Goal: Information Seeking & Learning: Learn about a topic

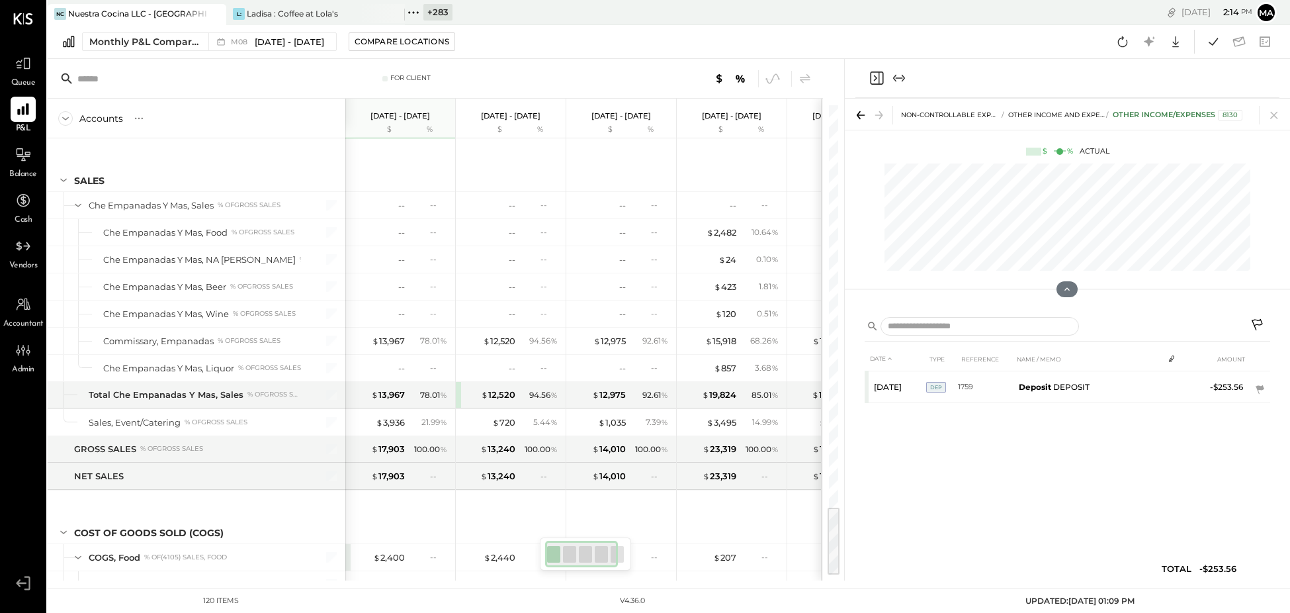
scroll to position [0, 4]
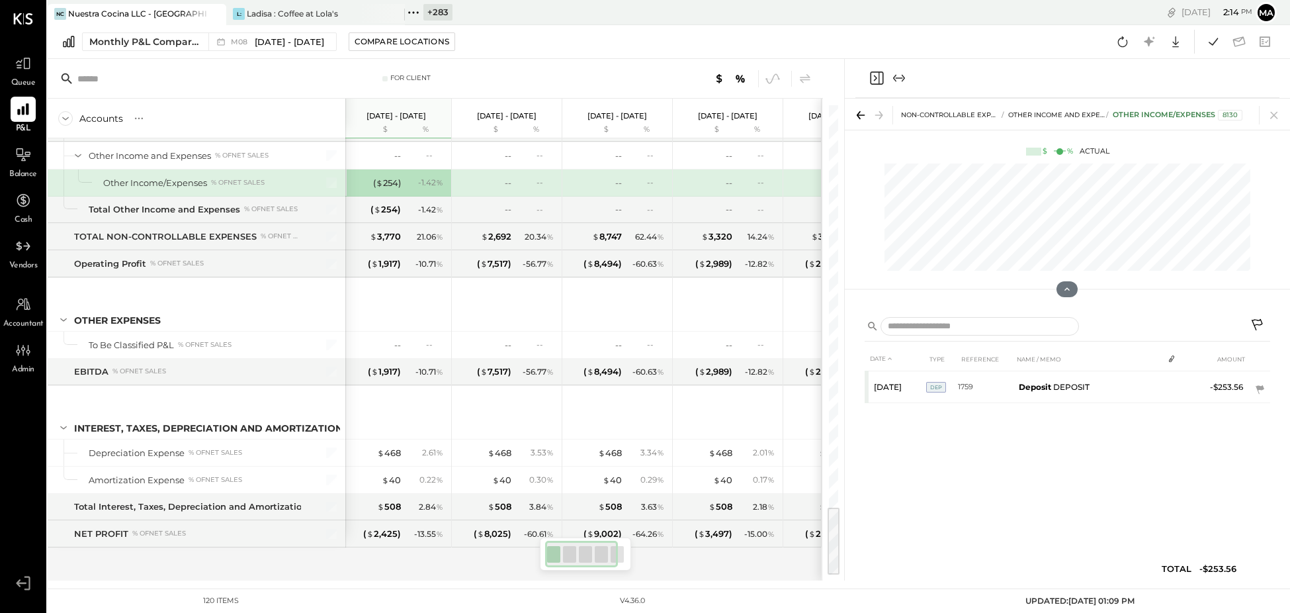
click at [212, 11] on icon at bounding box center [214, 14] width 7 height 7
click at [63, 12] on icon at bounding box center [56, 12] width 17 height 17
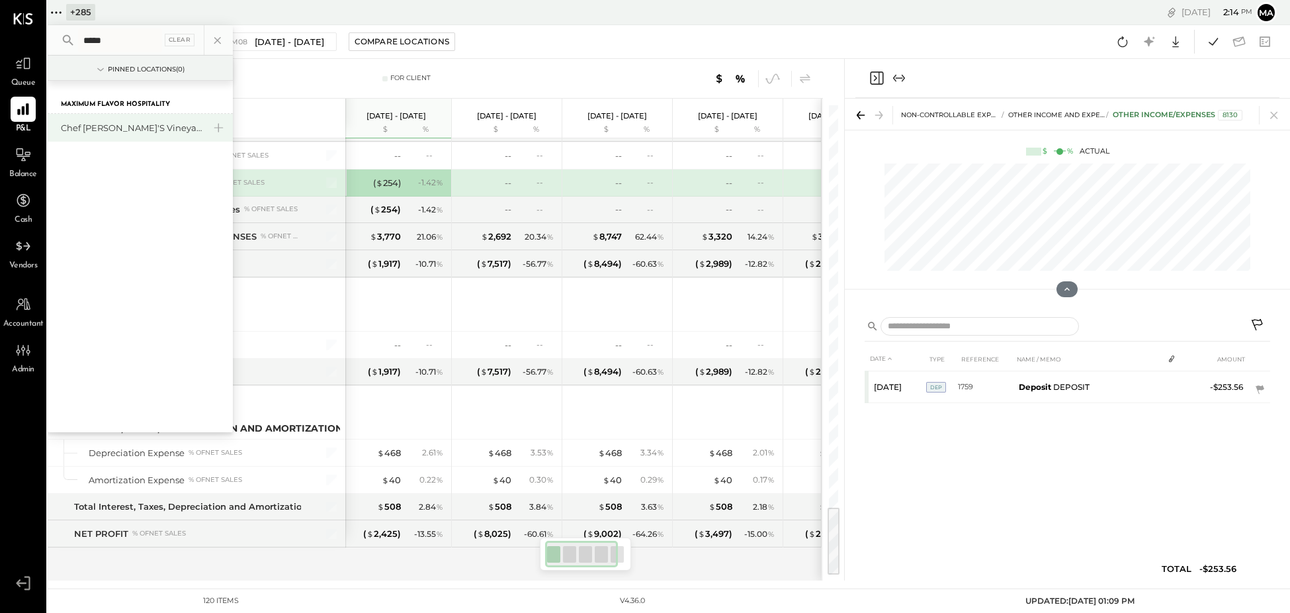
type input "****"
click at [140, 125] on div "Chef [PERSON_NAME]'s Vineyard Restaurant" at bounding box center [132, 128] width 143 height 13
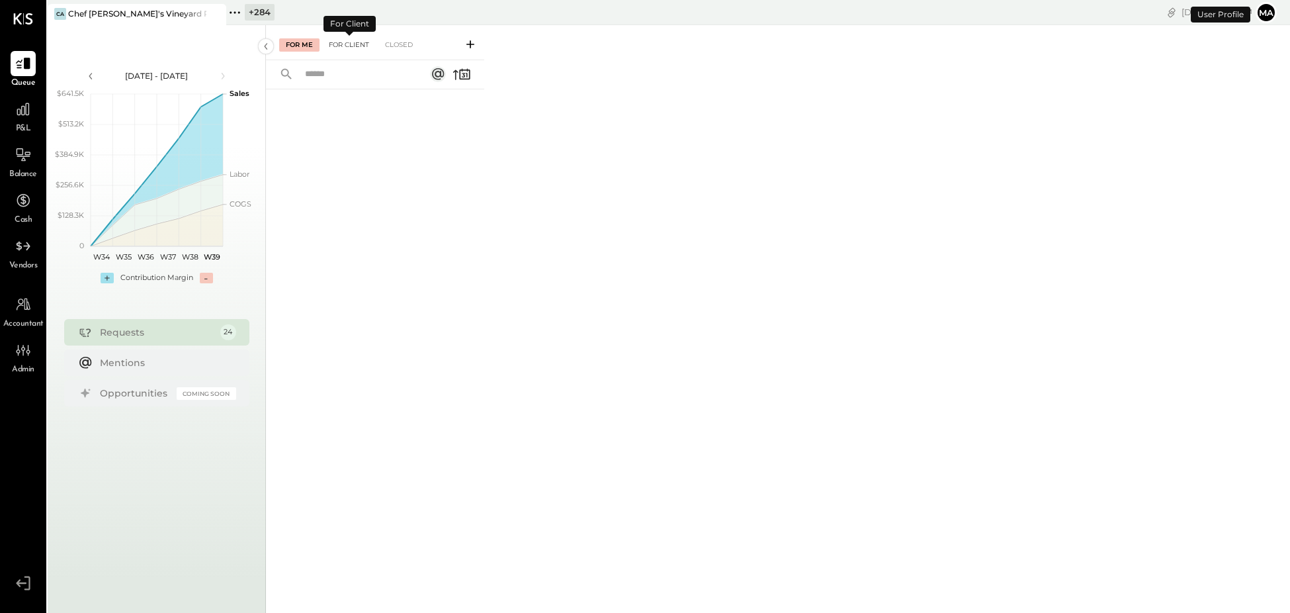
click at [353, 44] on div "For Client" at bounding box center [349, 44] width 54 height 13
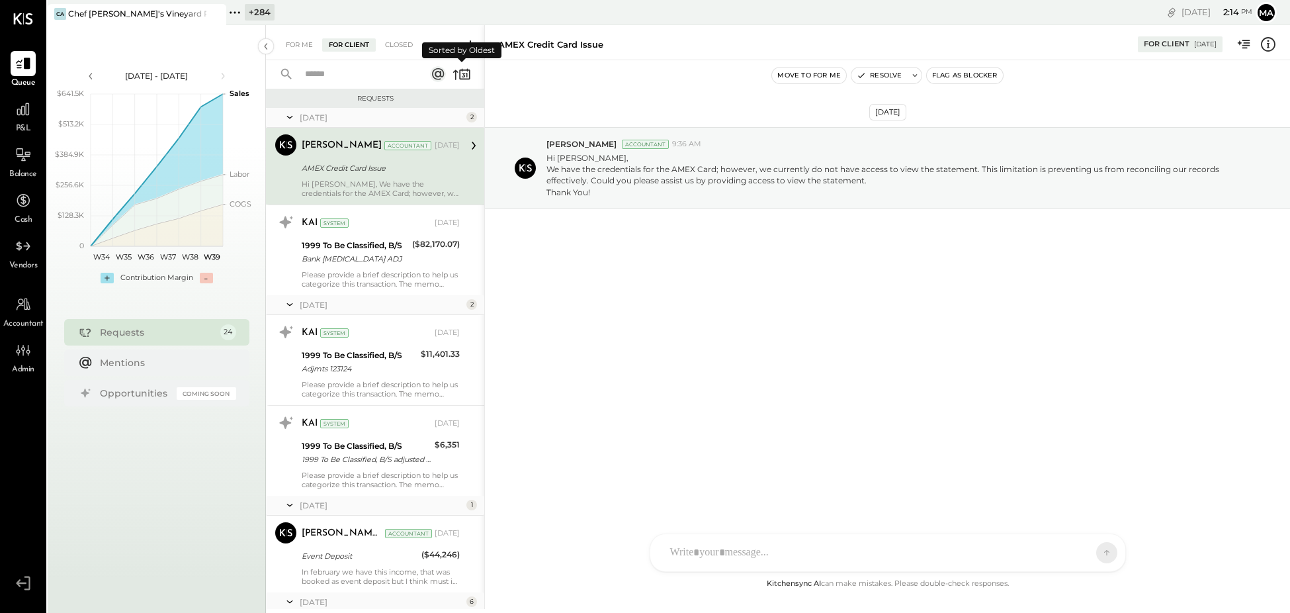
click at [466, 71] on icon at bounding box center [462, 74] width 19 height 19
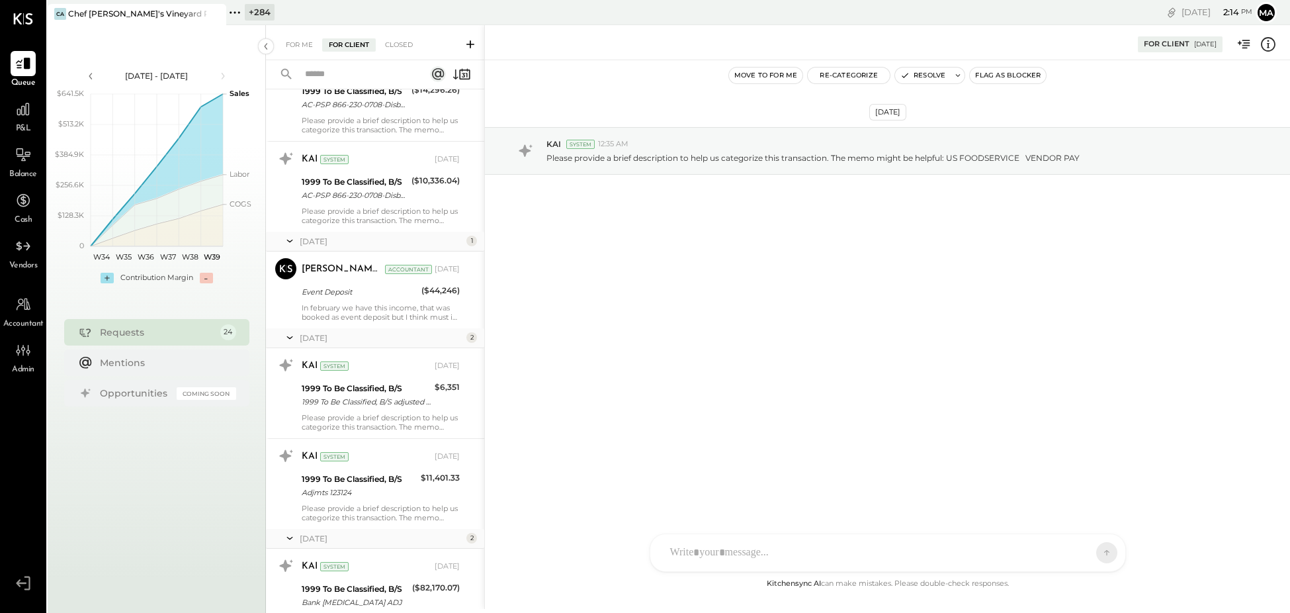
scroll to position [1818, 0]
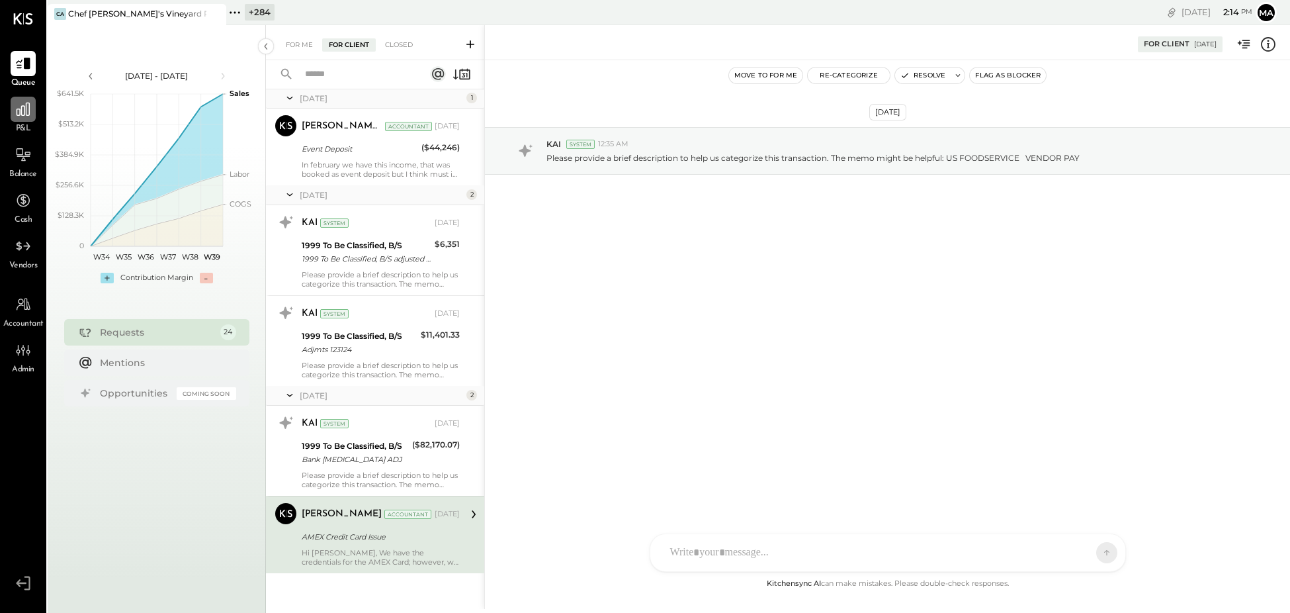
click at [28, 113] on icon at bounding box center [23, 109] width 17 height 17
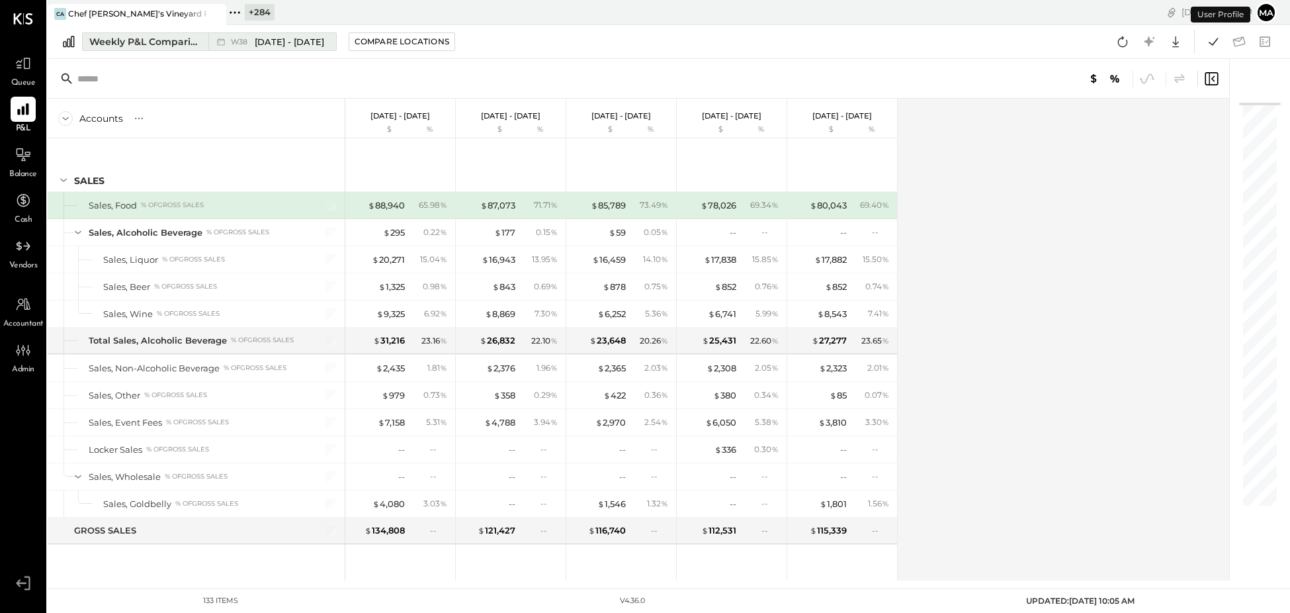
click at [218, 39] on icon at bounding box center [220, 41] width 7 height 7
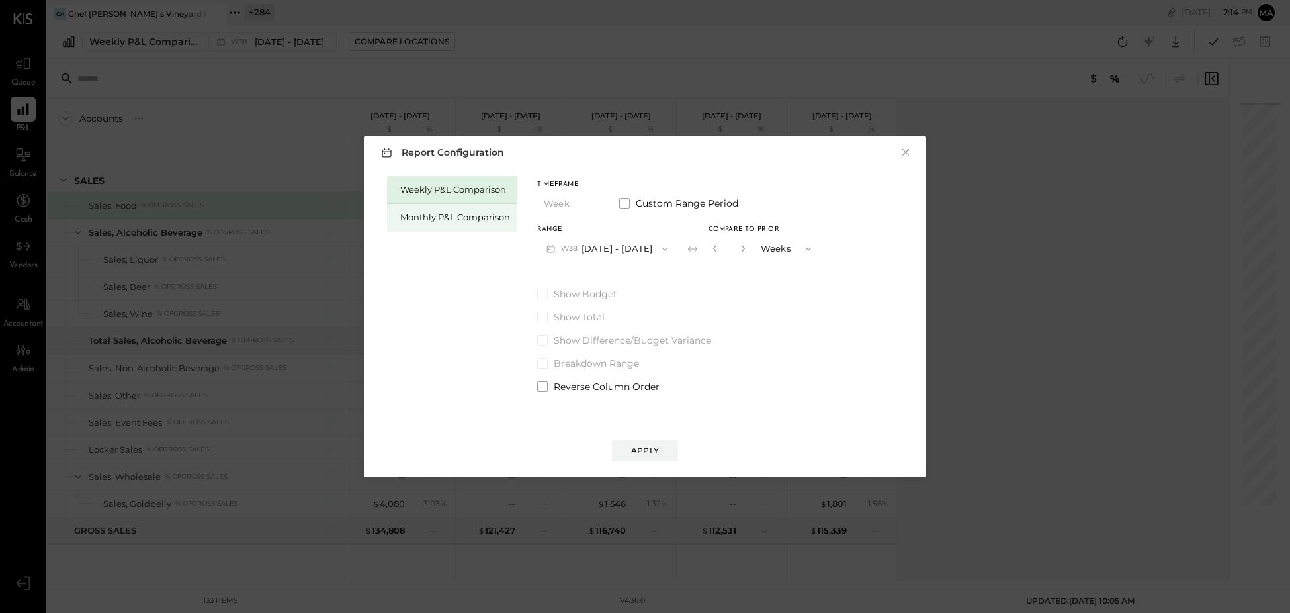
click at [431, 219] on div "Monthly P&L Comparison" at bounding box center [455, 217] width 110 height 13
click at [615, 248] on button "M09 [DATE] - [DATE]" at bounding box center [607, 248] width 140 height 24
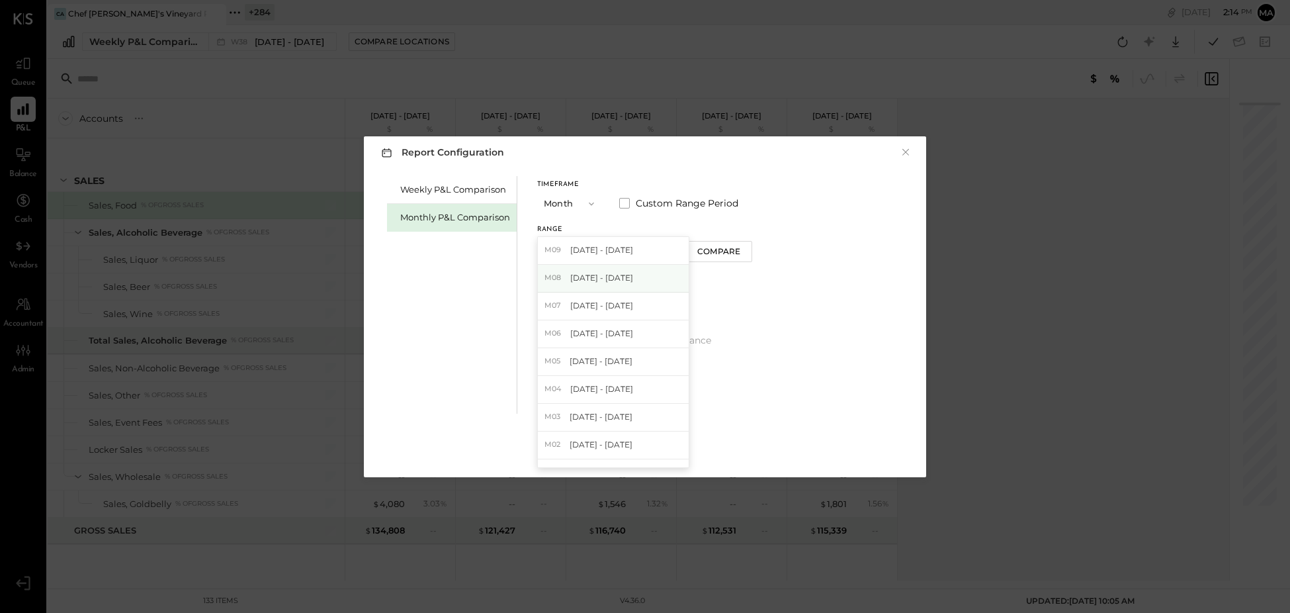
click at [615, 275] on span "[DATE] - [DATE]" at bounding box center [601, 277] width 63 height 11
click at [703, 254] on div "Compare" at bounding box center [718, 250] width 43 height 11
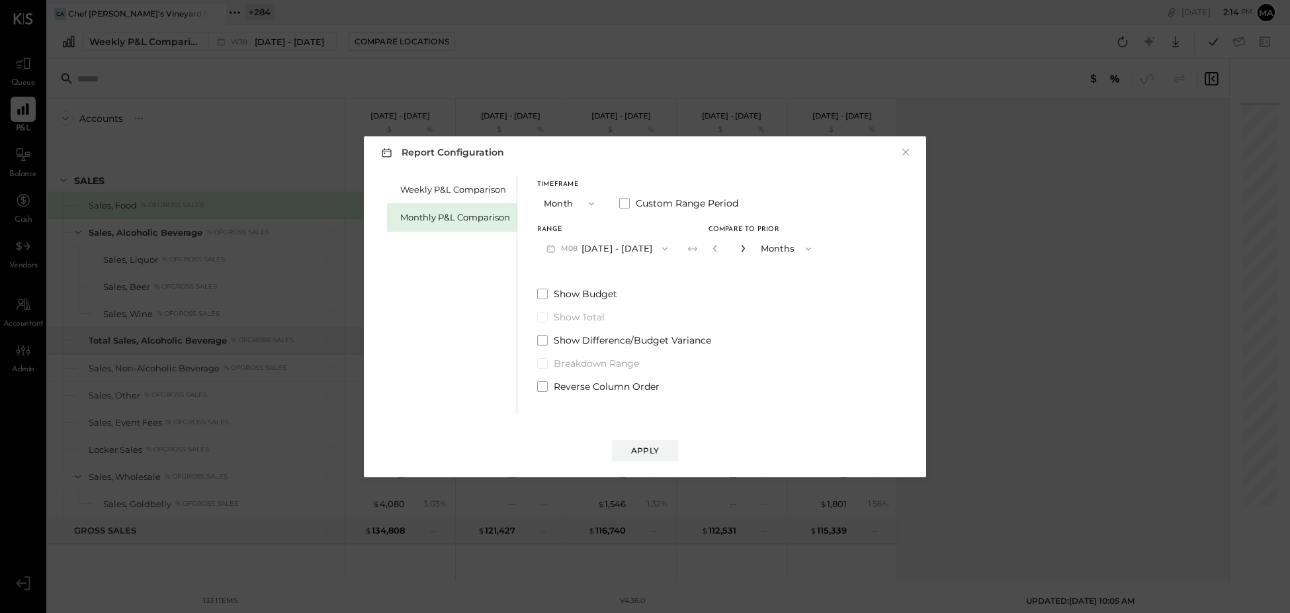
click at [739, 248] on icon "button" at bounding box center [743, 248] width 8 height 8
type input "*"
click at [640, 453] on div "Apply" at bounding box center [645, 450] width 28 height 11
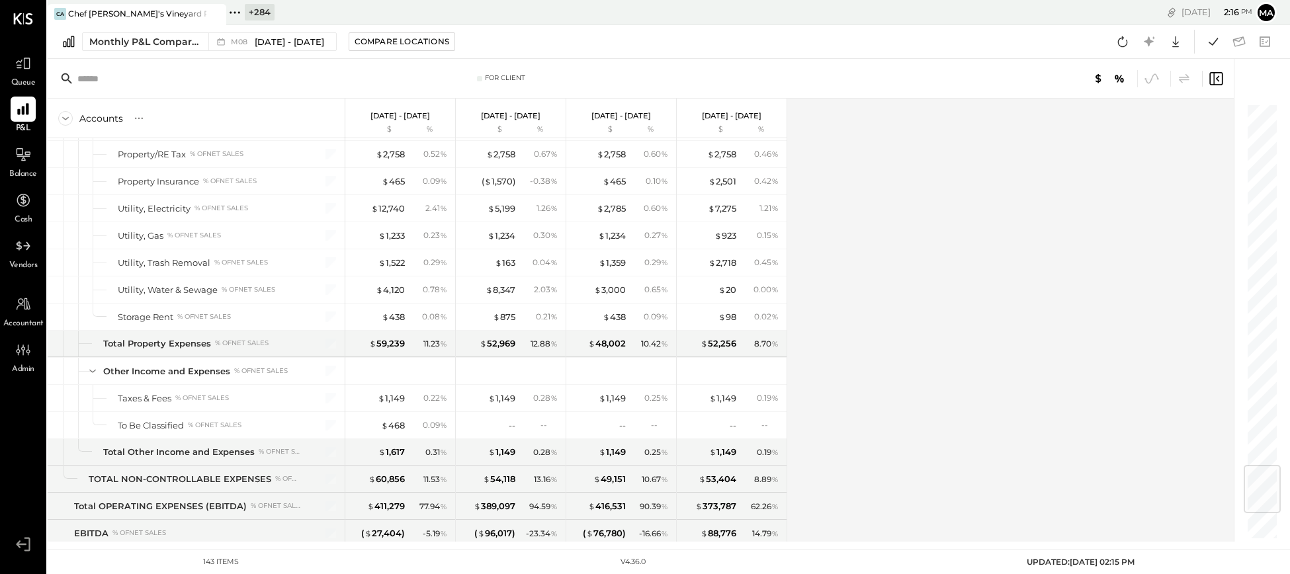
scroll to position [3050, 0]
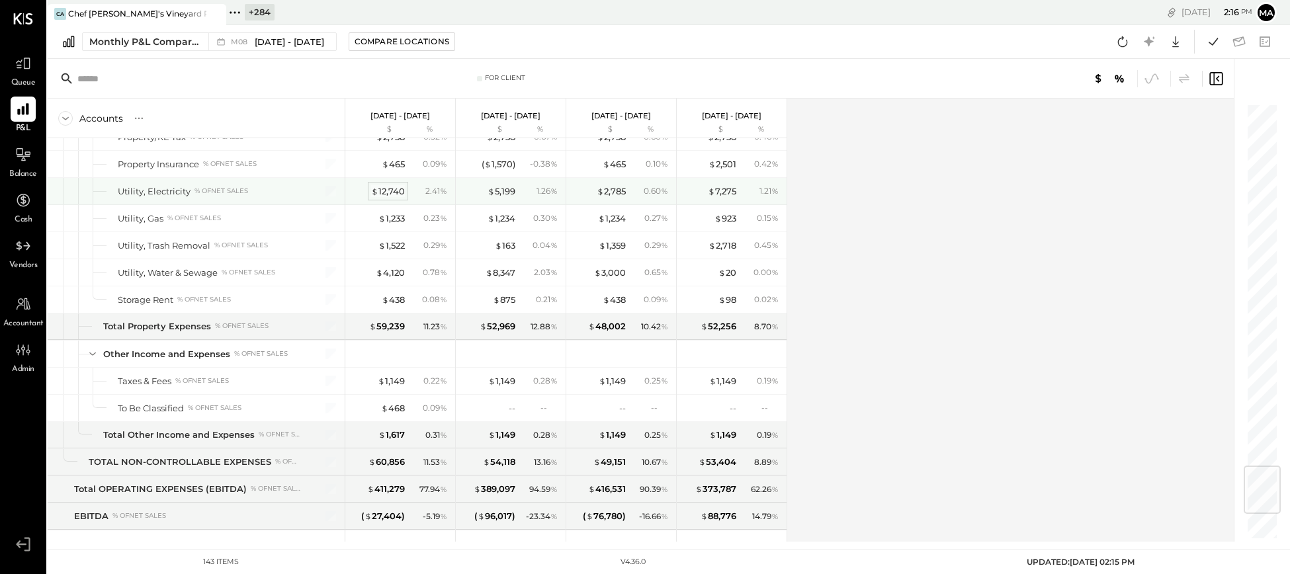
click at [387, 197] on div "$ 12,740" at bounding box center [388, 191] width 34 height 13
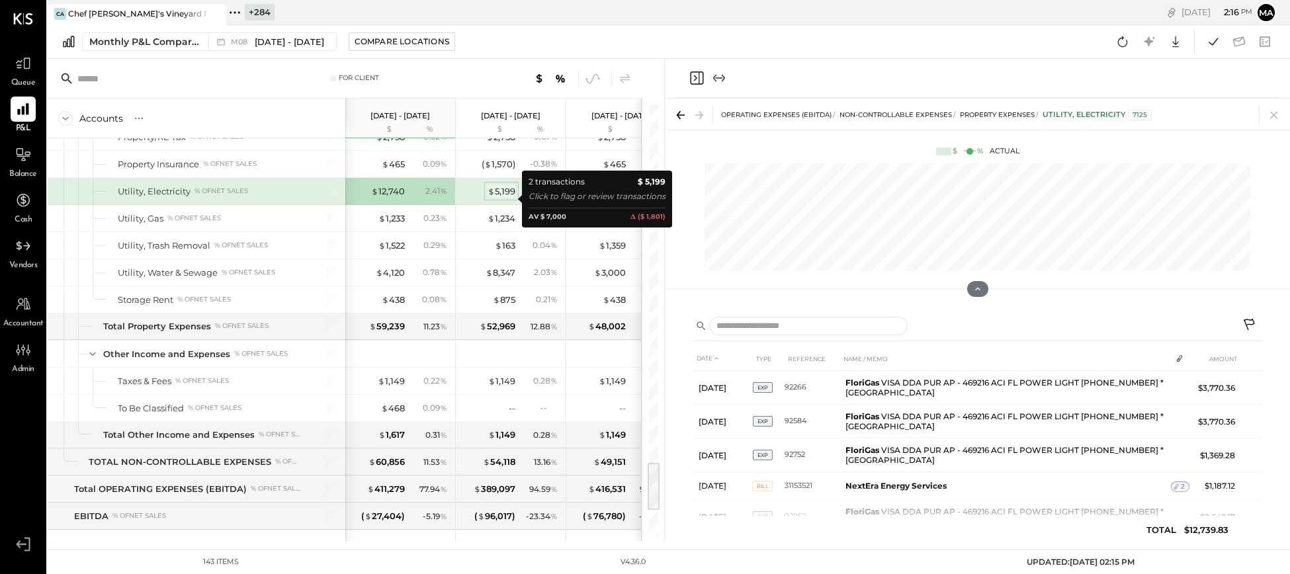
click at [506, 197] on div "$ 5,199" at bounding box center [502, 191] width 28 height 13
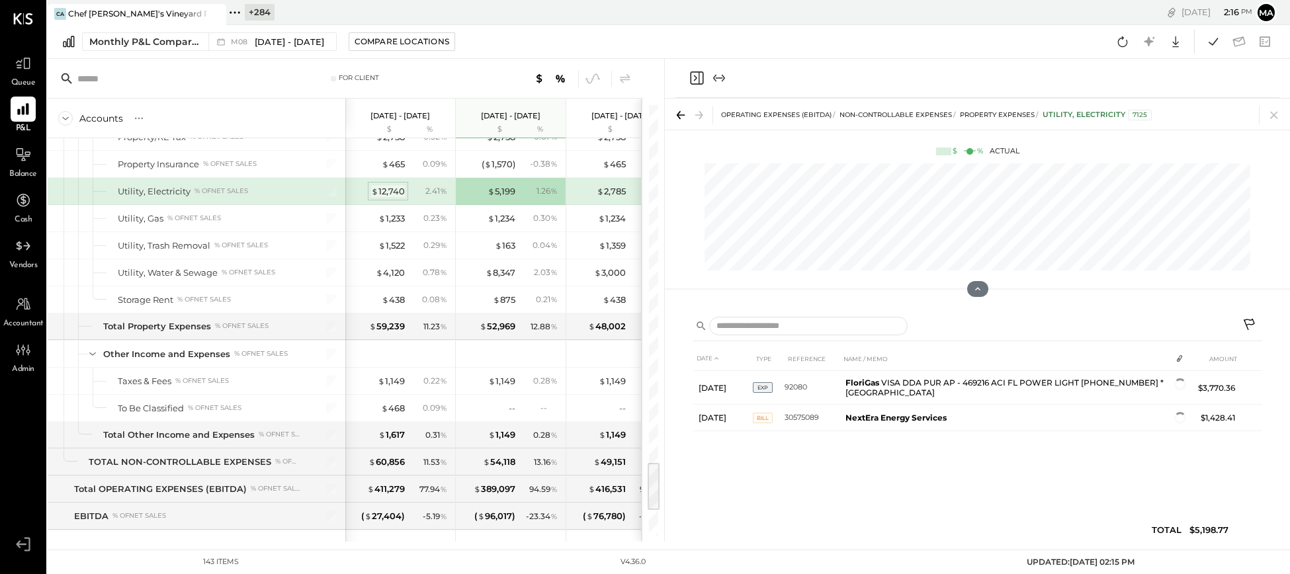
click at [388, 197] on div "$ 12,740" at bounding box center [388, 191] width 34 height 13
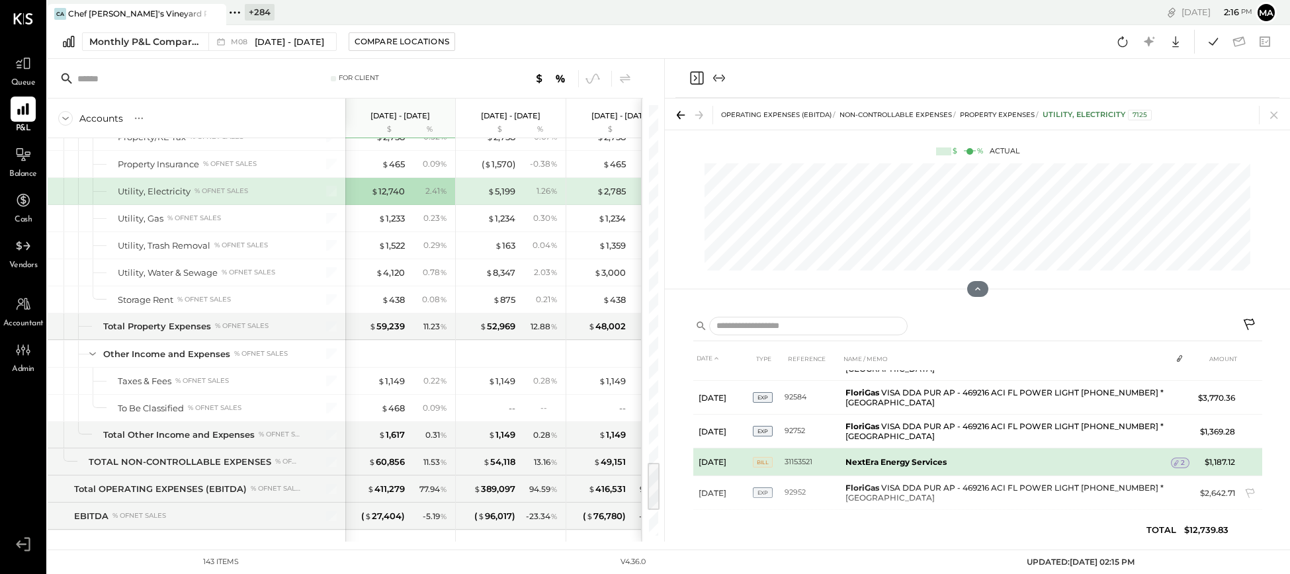
scroll to position [30, 0]
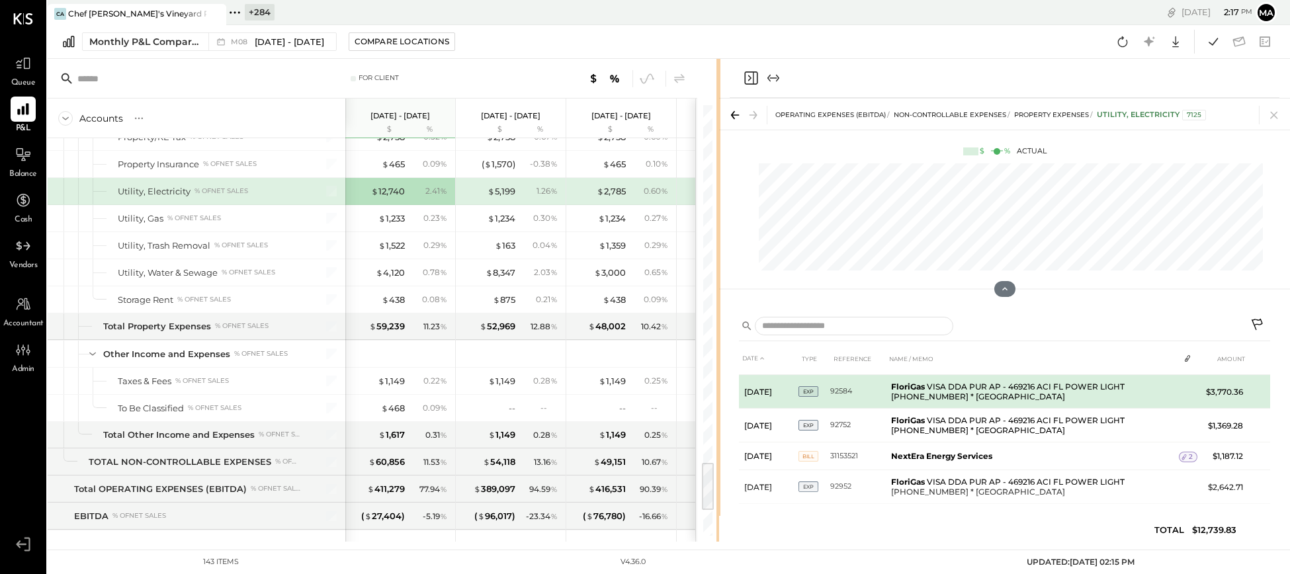
scroll to position [30, 0]
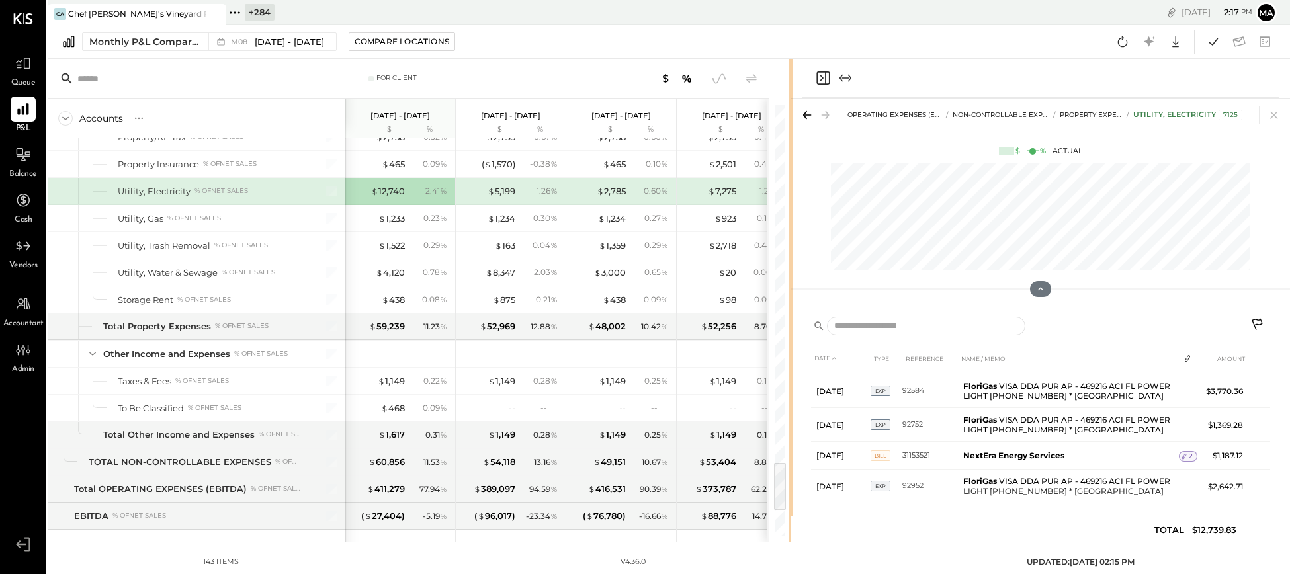
drag, startPoint x: 663, startPoint y: 403, endPoint x: 791, endPoint y: 400, distance: 128.4
click at [791, 400] on div "For Client Accounts S % GL [DATE] - [DATE] $ % [DATE] - [DATE] $ % [DATE] - [DA…" at bounding box center [669, 300] width 1243 height 483
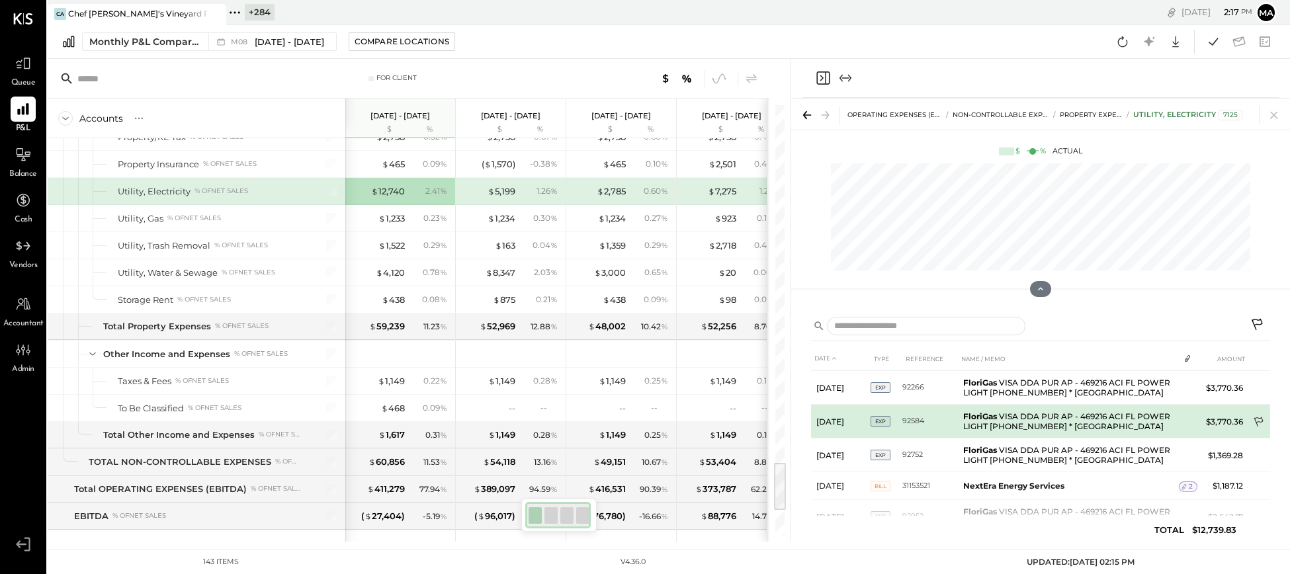
click at [1257, 419] on icon at bounding box center [1259, 423] width 13 height 13
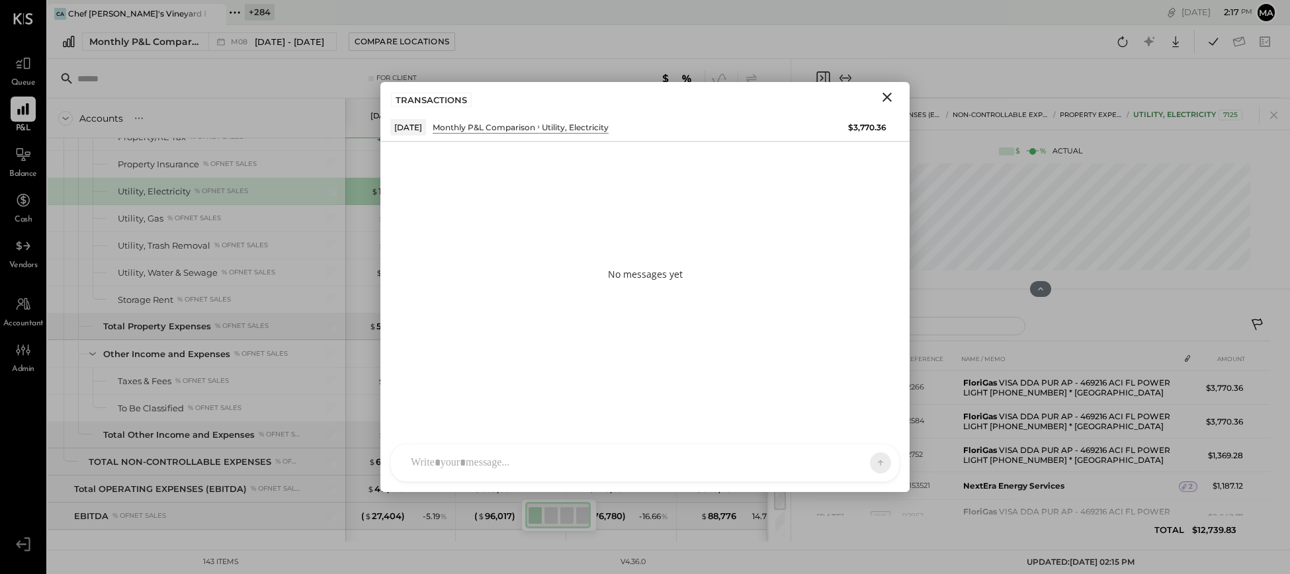
click at [665, 469] on div "ID [PERSON_NAME] Del [PERSON_NAME] M [PERSON_NAME] [PERSON_NAME] A [PERSON_NAME…" at bounding box center [644, 463] width 509 height 38
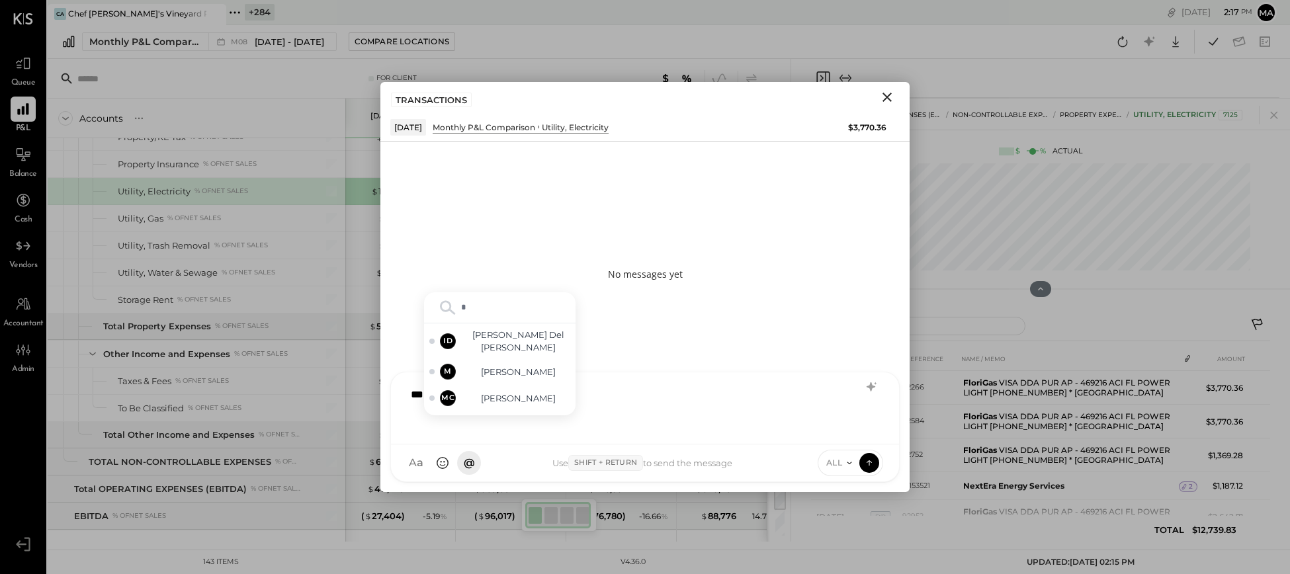
type input "**"
click at [515, 375] on span "[PERSON_NAME]" at bounding box center [518, 376] width 104 height 13
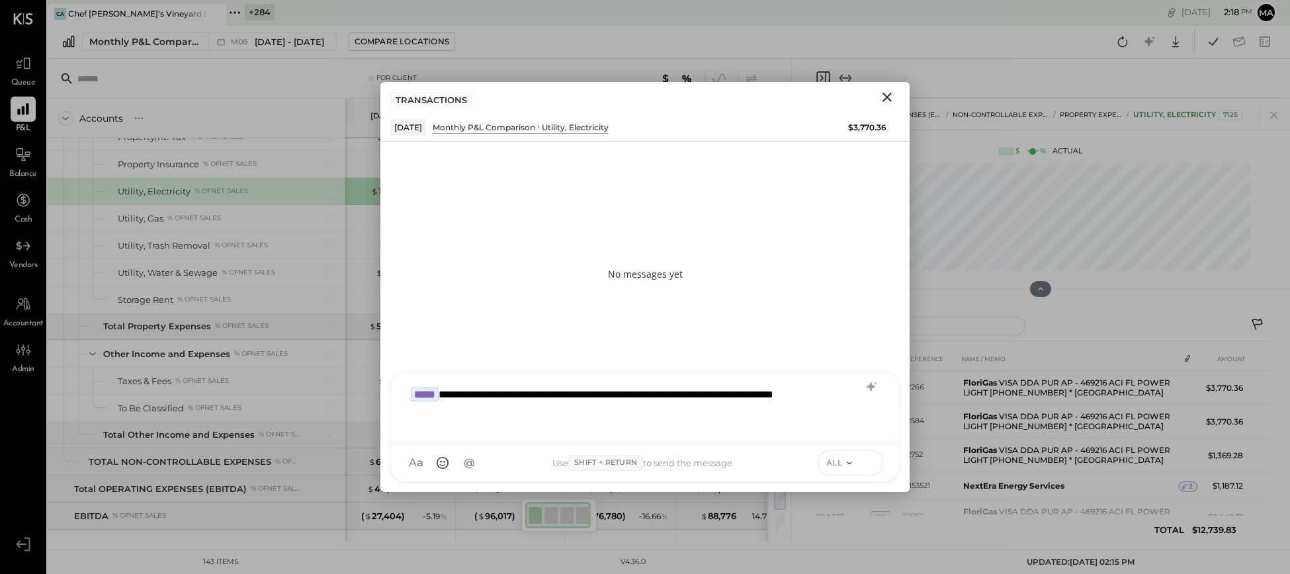
click at [873, 463] on icon at bounding box center [869, 462] width 12 height 13
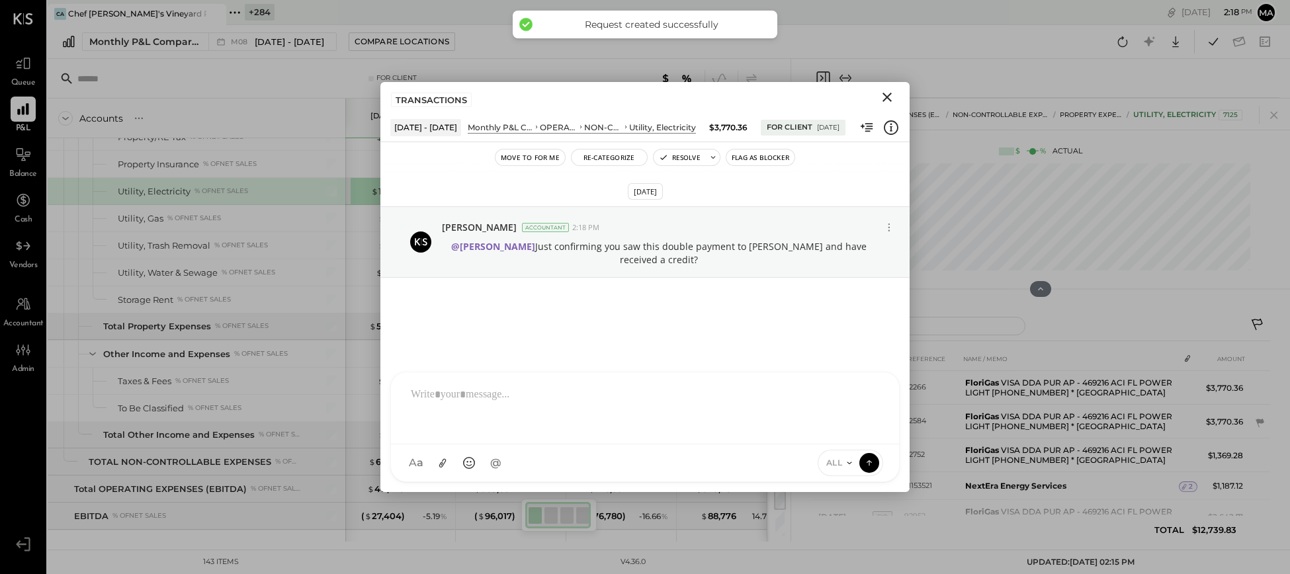
click at [887, 96] on icon "Close" at bounding box center [887, 97] width 9 height 9
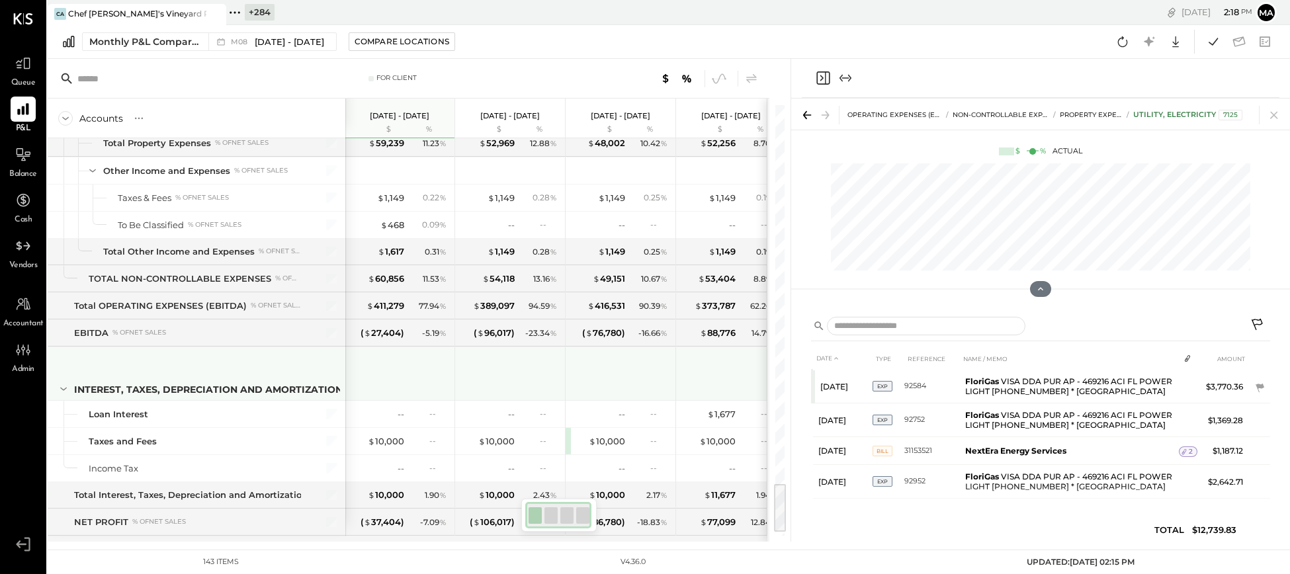
scroll to position [3269, 0]
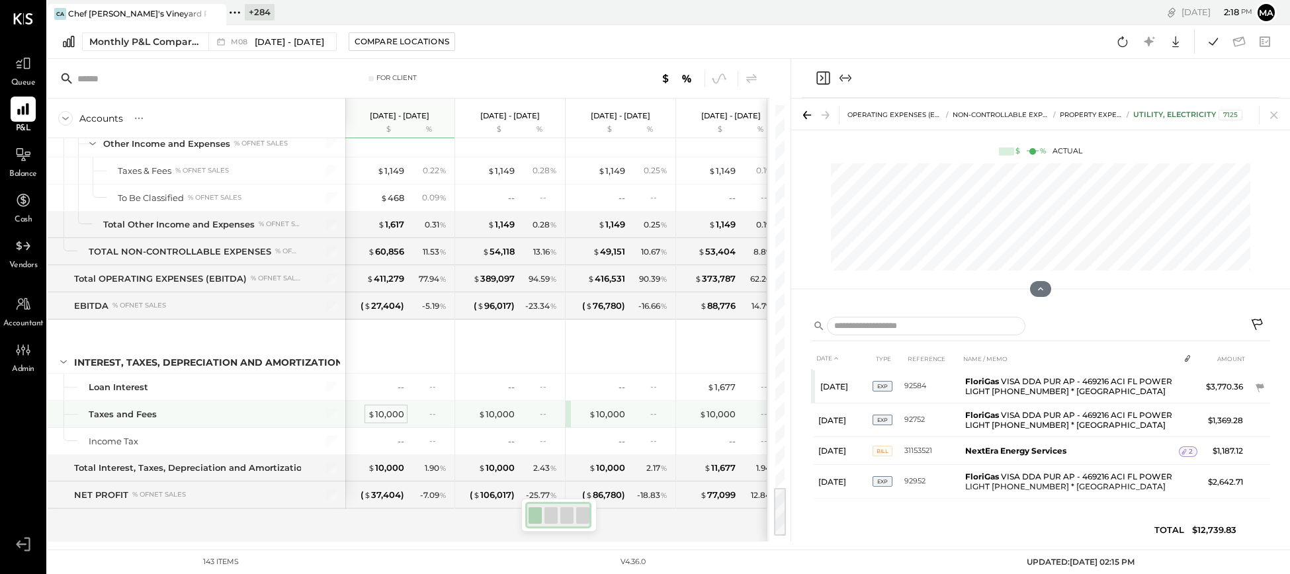
click at [382, 411] on div "$ 10,000" at bounding box center [386, 414] width 36 height 13
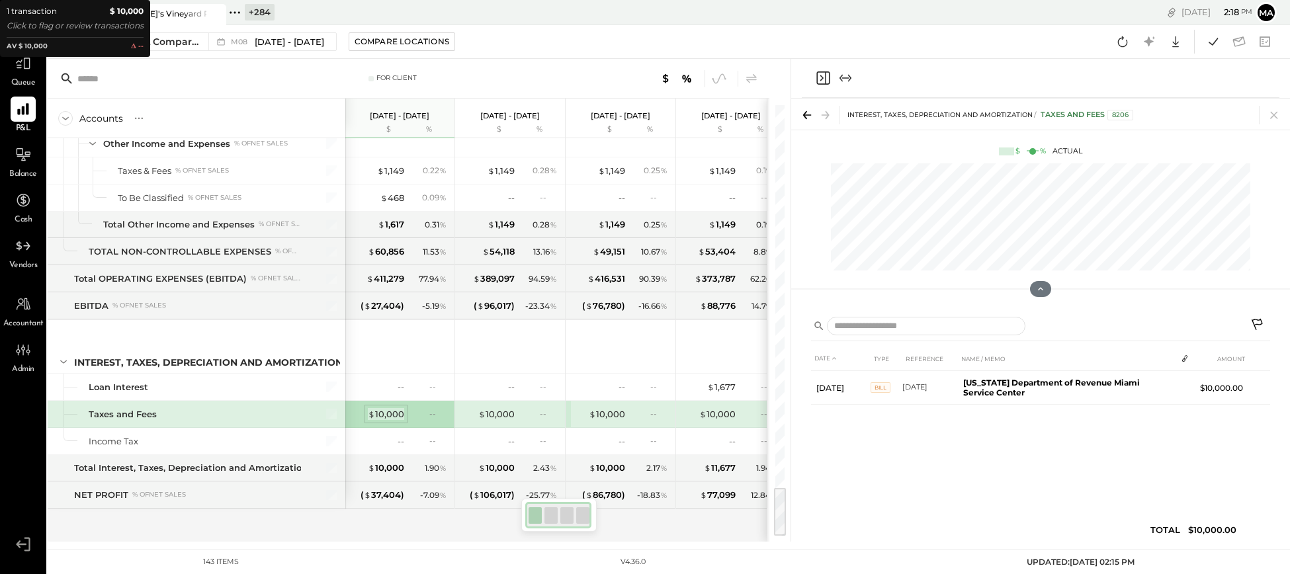
scroll to position [0, 0]
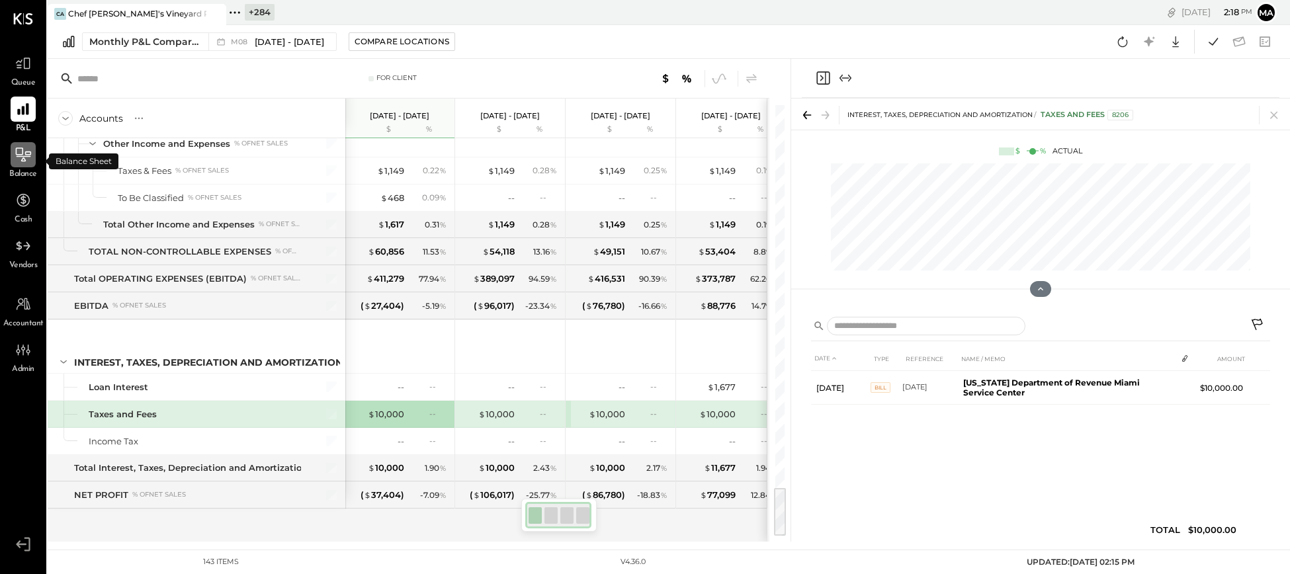
click at [25, 153] on icon at bounding box center [23, 155] width 15 height 14
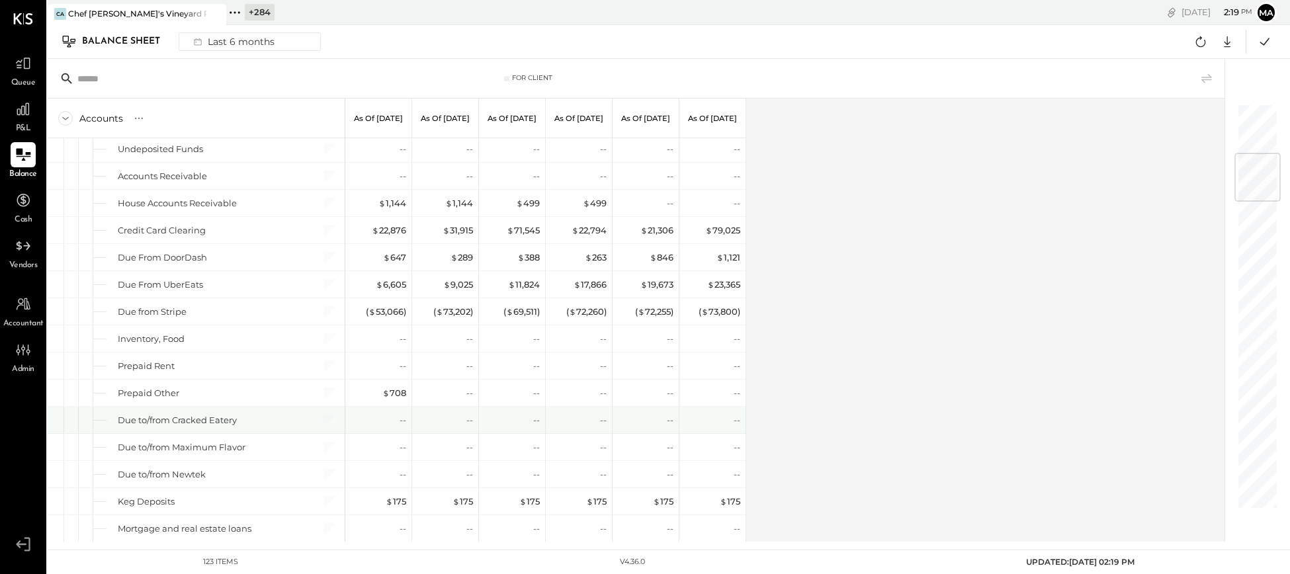
scroll to position [418, 0]
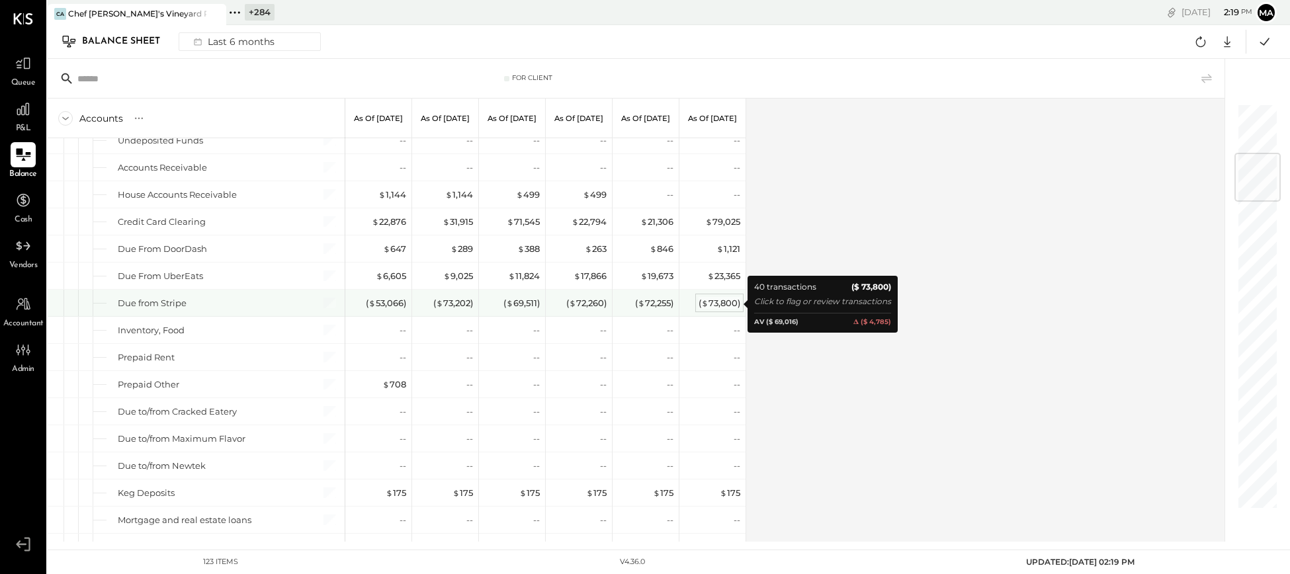
click at [718, 301] on div "( $ 73,800 )" at bounding box center [720, 303] width 42 height 13
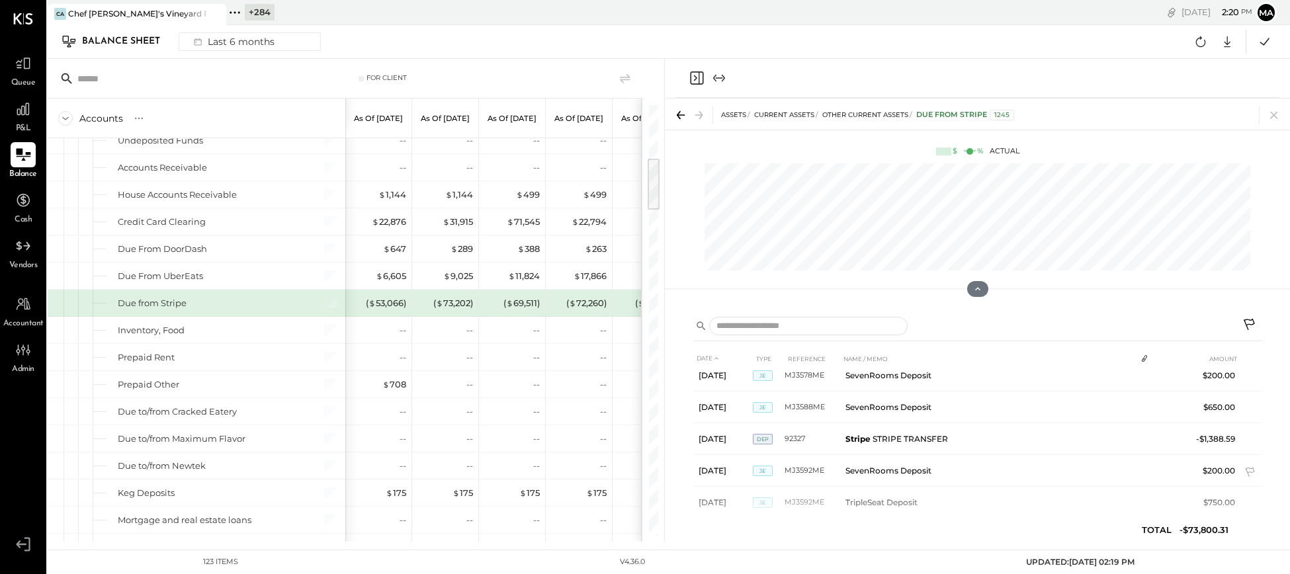
scroll to position [15, 0]
click at [642, 286] on div at bounding box center [643, 320] width 3 height 443
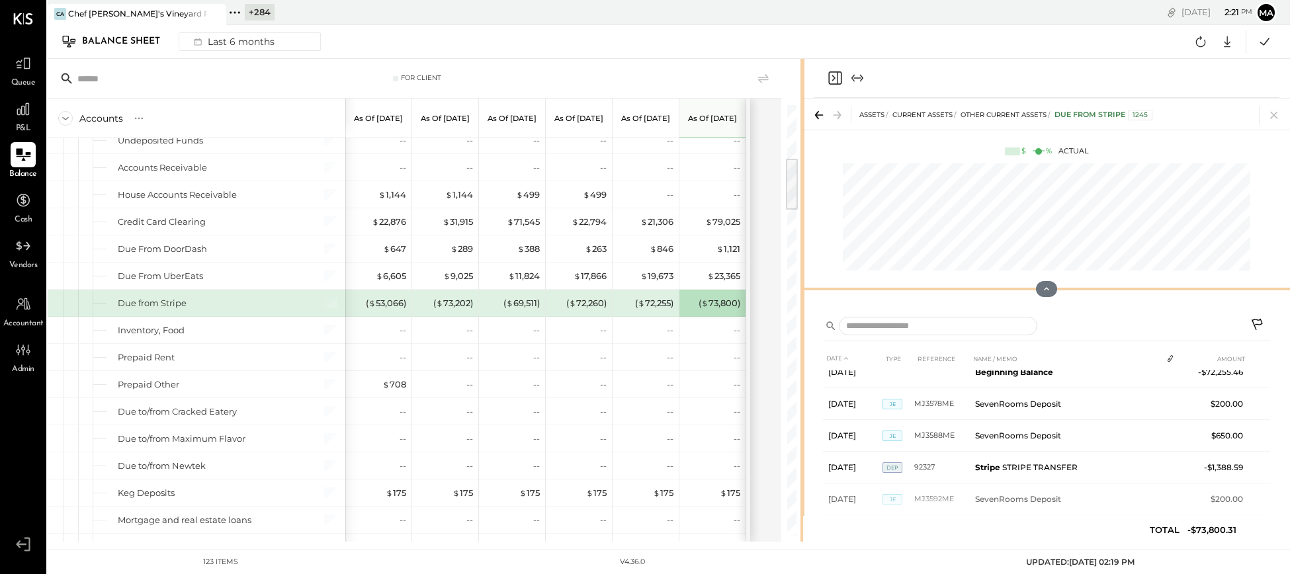
drag, startPoint x: 664, startPoint y: 287, endPoint x: 804, endPoint y: 281, distance: 140.4
click at [804, 281] on div "For Client Accounts S GL As of [DATE] As of [DATE] As of [DATE] As of [DATE] As…" at bounding box center [669, 300] width 1243 height 483
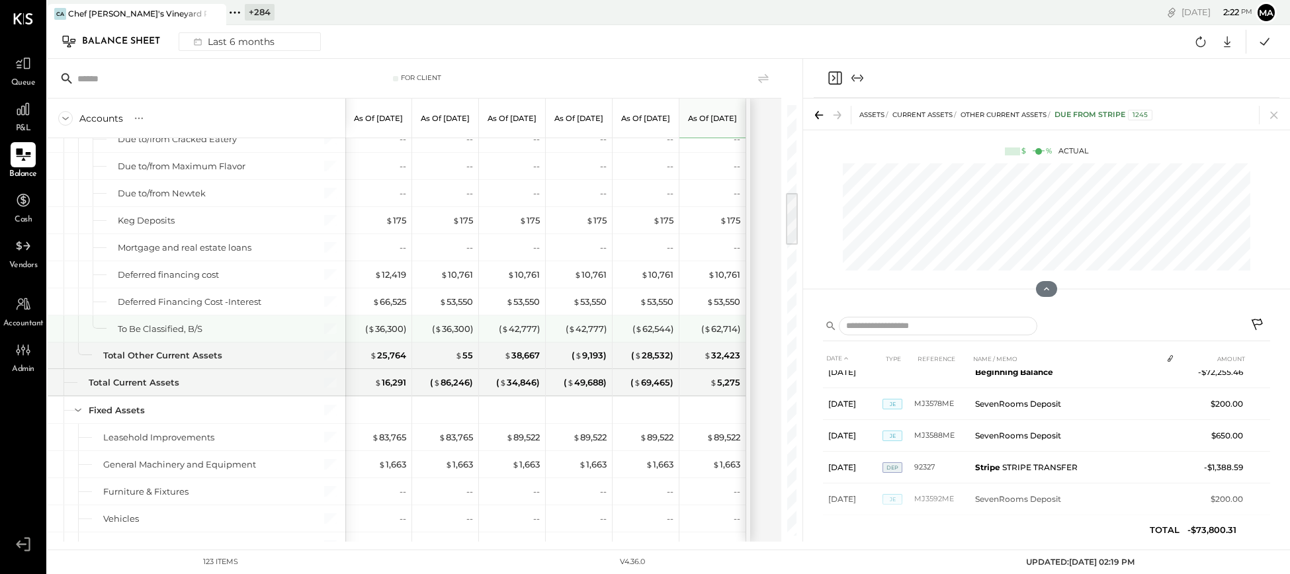
scroll to position [691, 0]
click at [719, 330] on div "( $ 62,714 )" at bounding box center [720, 328] width 39 height 13
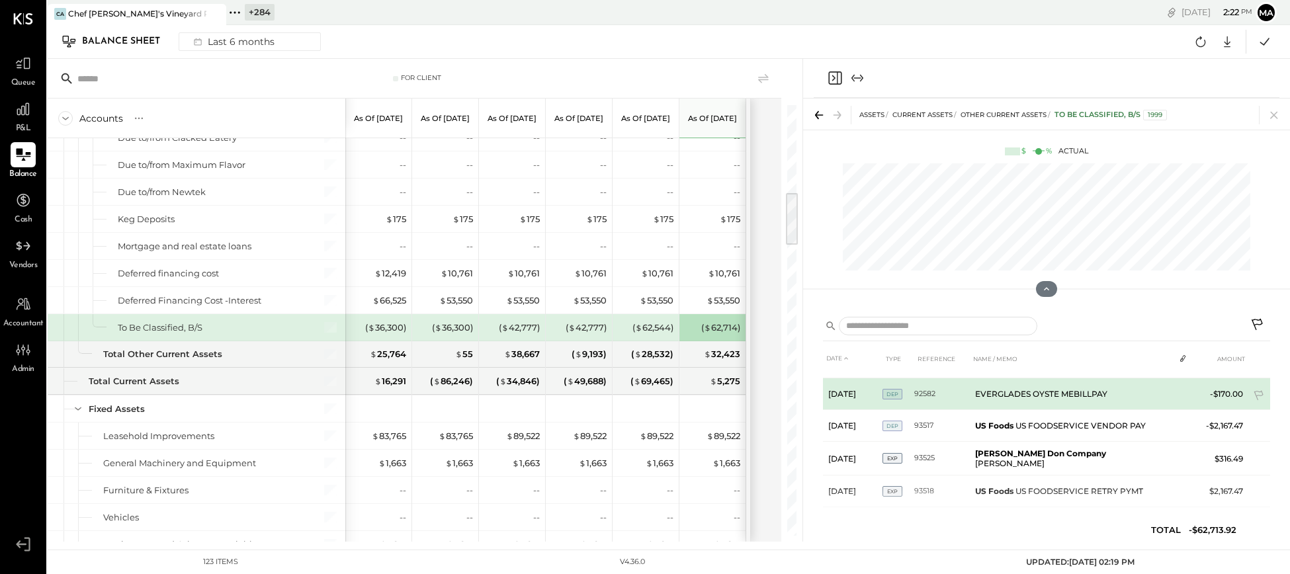
scroll to position [67, 0]
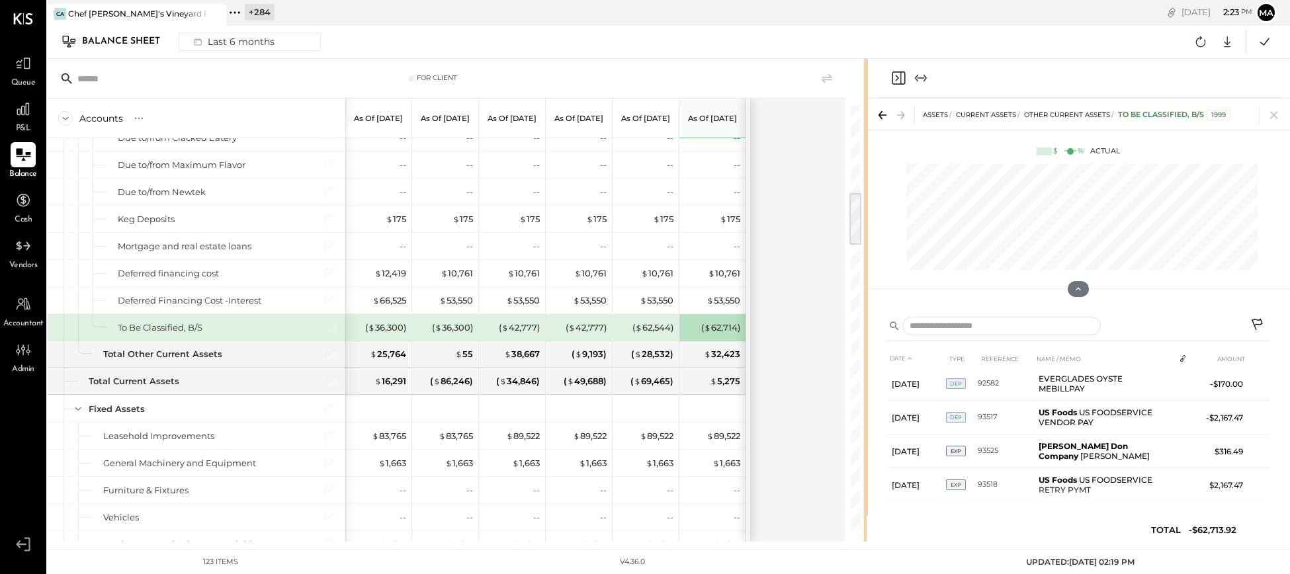
drag, startPoint x: 800, startPoint y: 352, endPoint x: 866, endPoint y: 350, distance: 66.2
click at [866, 350] on div "For Client Accounts S GL As of [DATE] As of [DATE] As of [DATE] As of [DATE] As…" at bounding box center [669, 300] width 1243 height 483
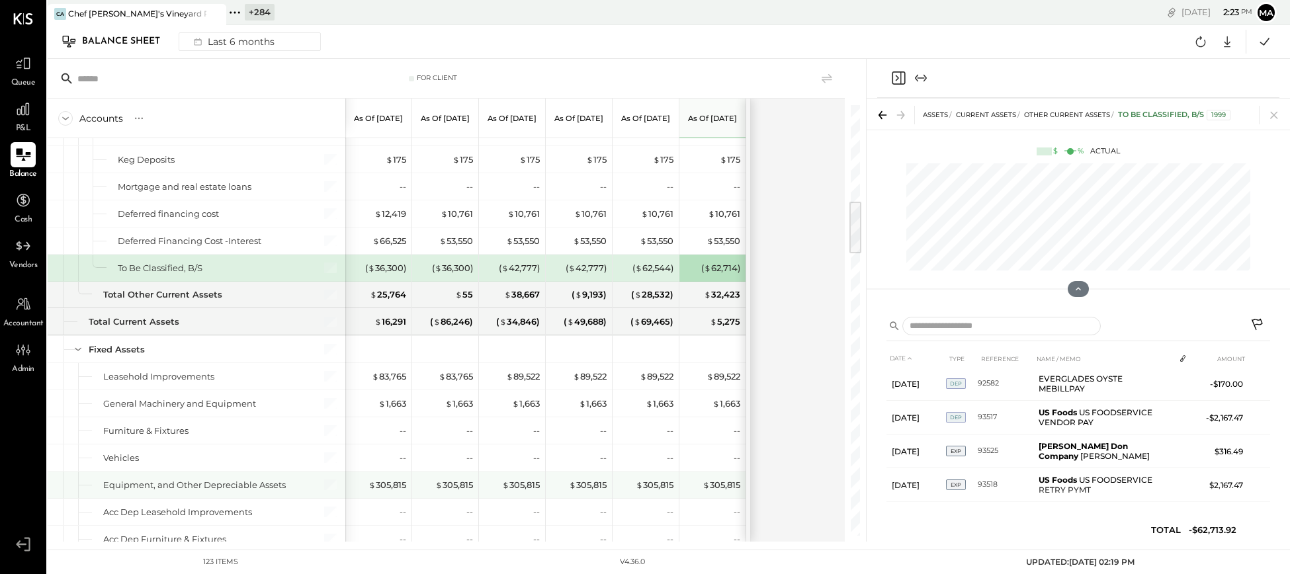
scroll to position [768, 0]
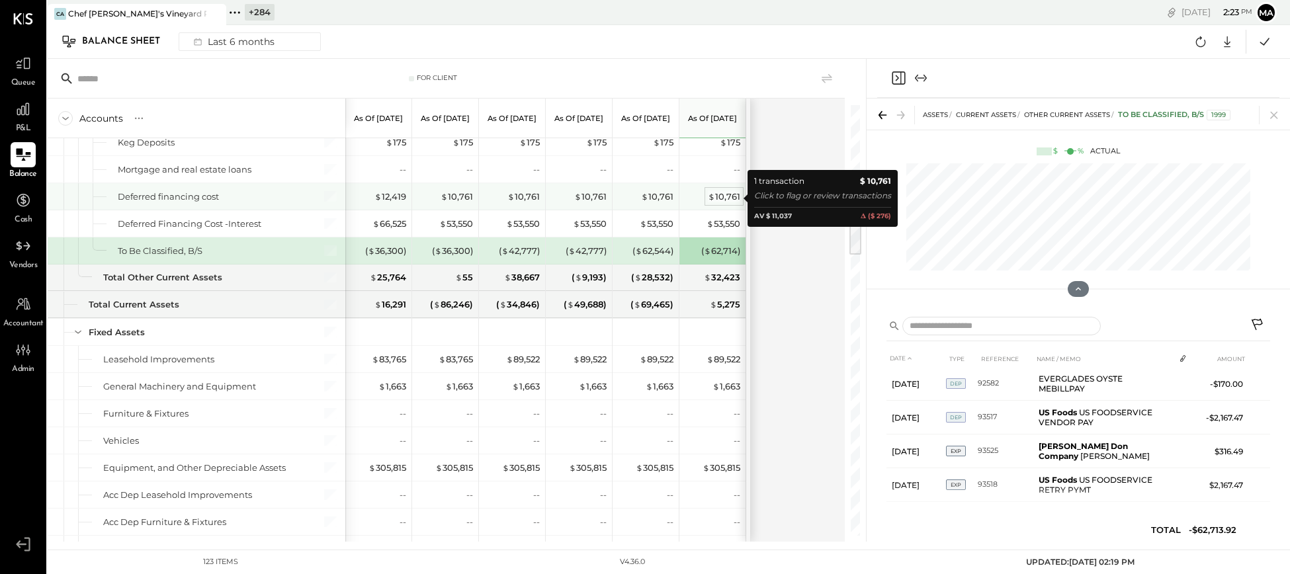
click at [723, 198] on div "$ 10,761" at bounding box center [724, 197] width 32 height 13
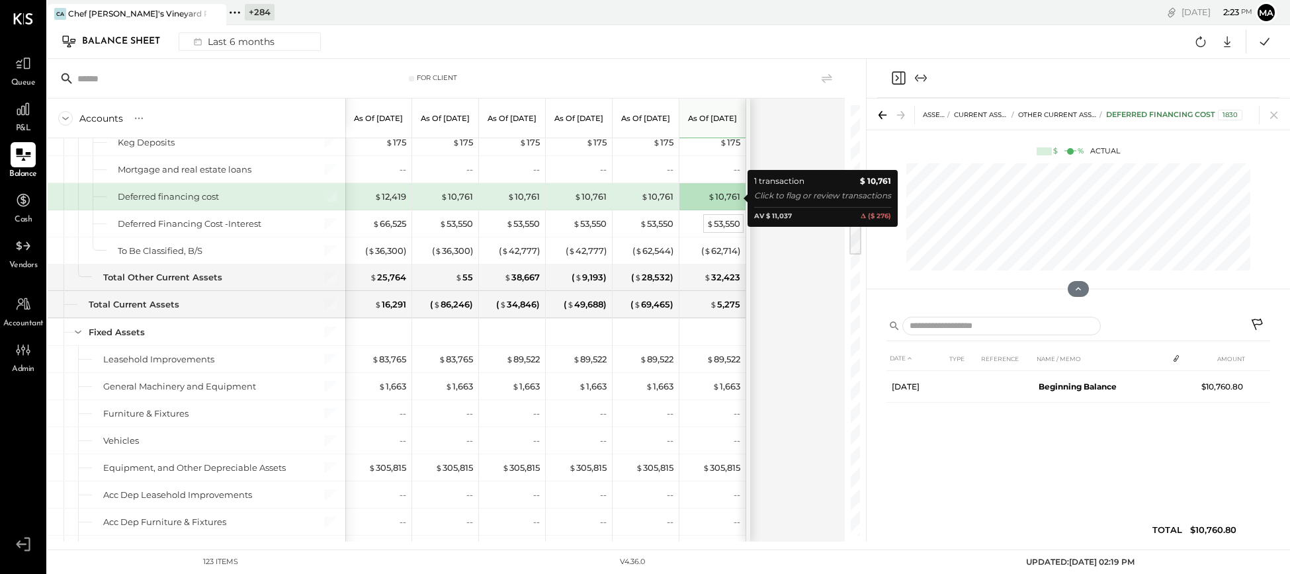
scroll to position [0, 0]
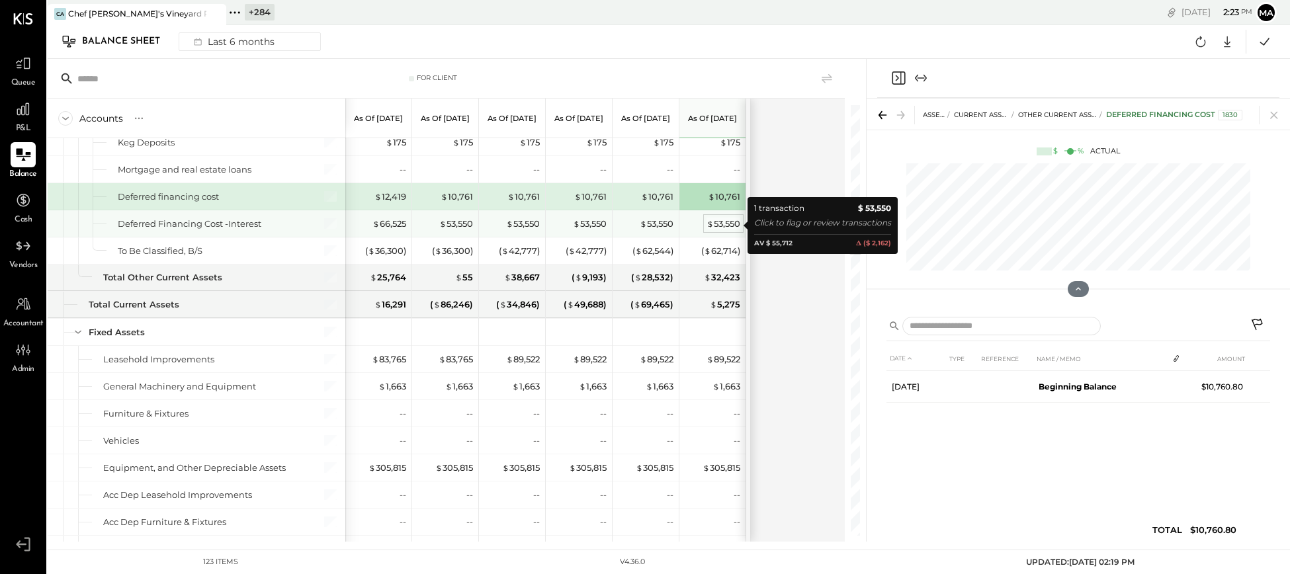
click at [724, 226] on div "$ 53,550" at bounding box center [724, 224] width 34 height 13
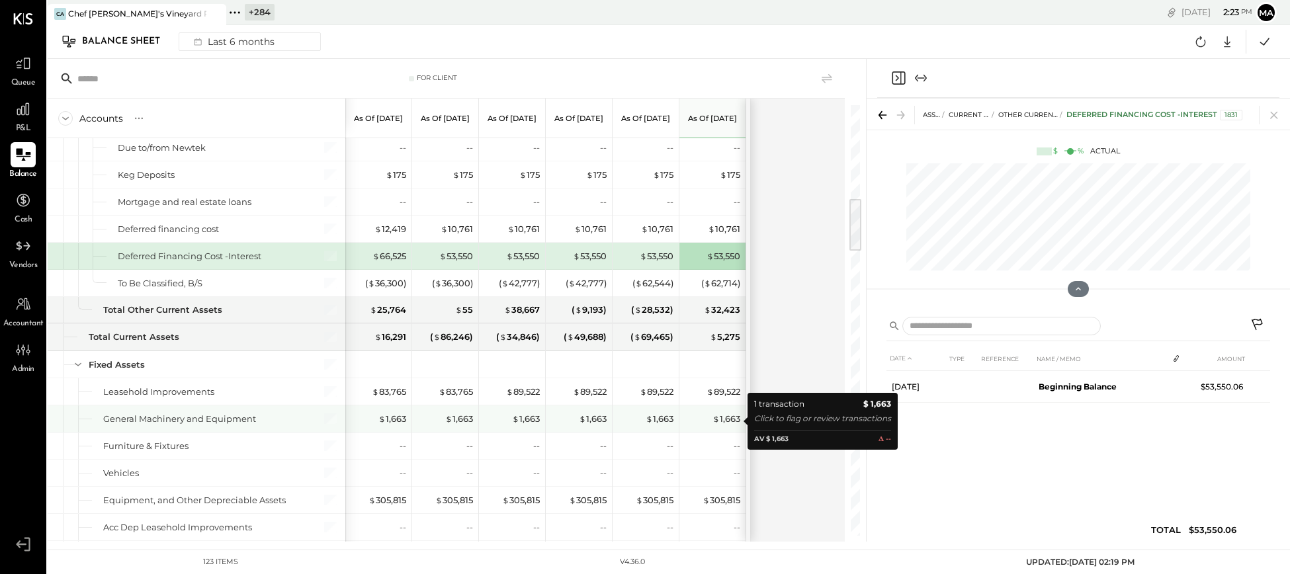
scroll to position [737, 0]
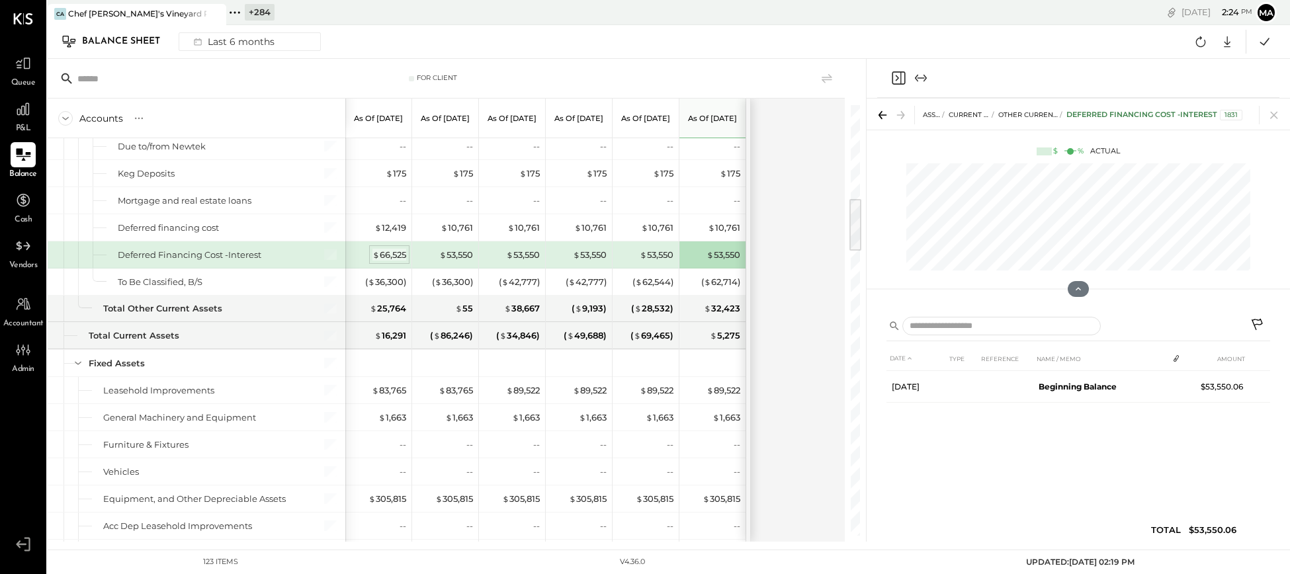
click at [389, 254] on div "$ 66,525" at bounding box center [390, 255] width 34 height 13
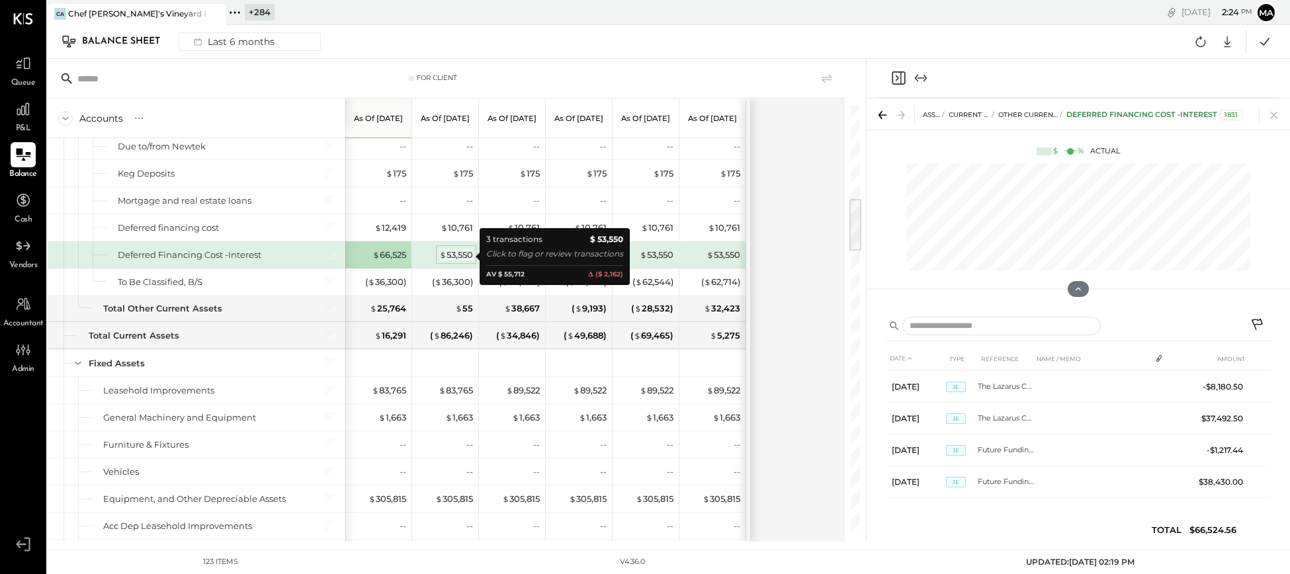
click at [447, 256] on div "$ 53,550" at bounding box center [456, 255] width 34 height 13
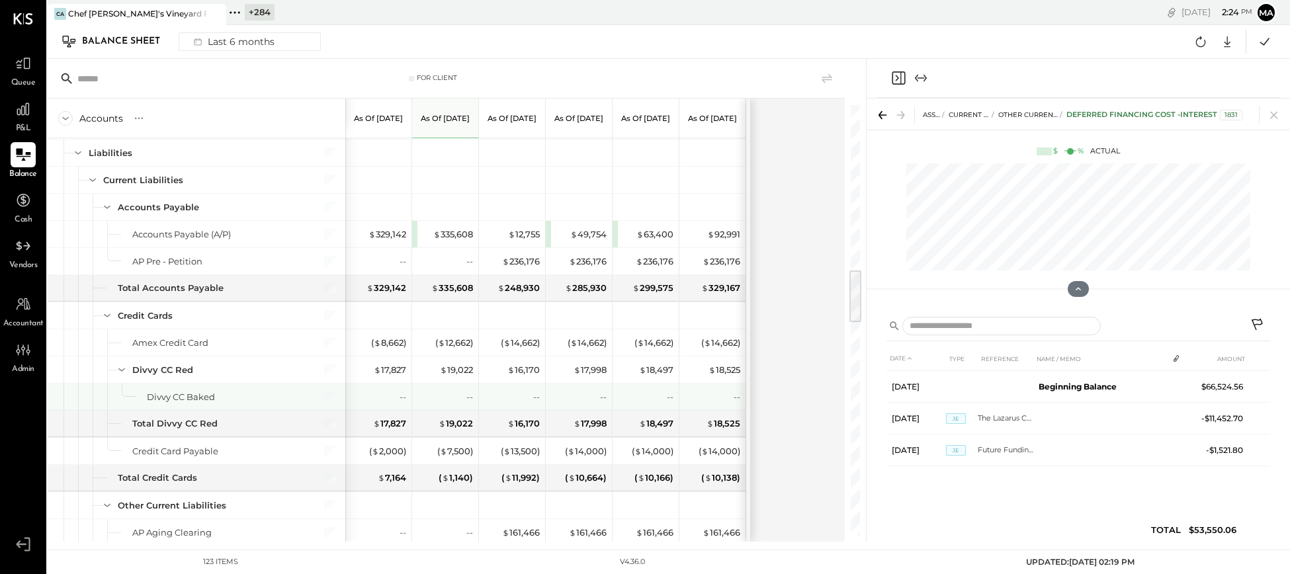
scroll to position [1302, 0]
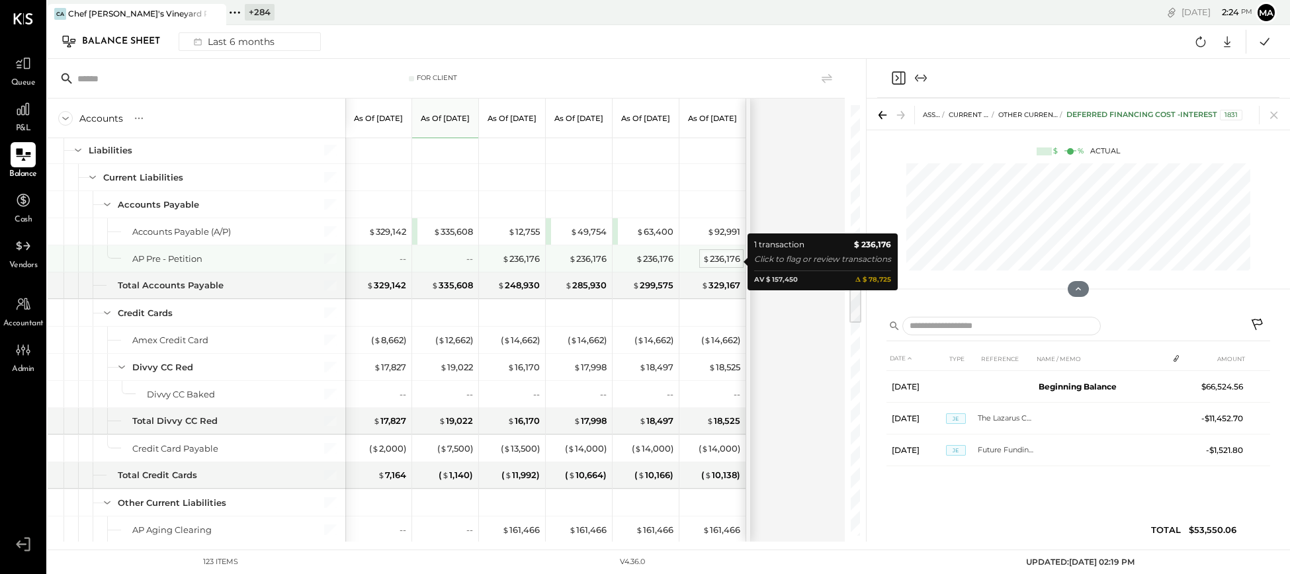
click at [728, 260] on div "$ 236,176" at bounding box center [722, 259] width 38 height 13
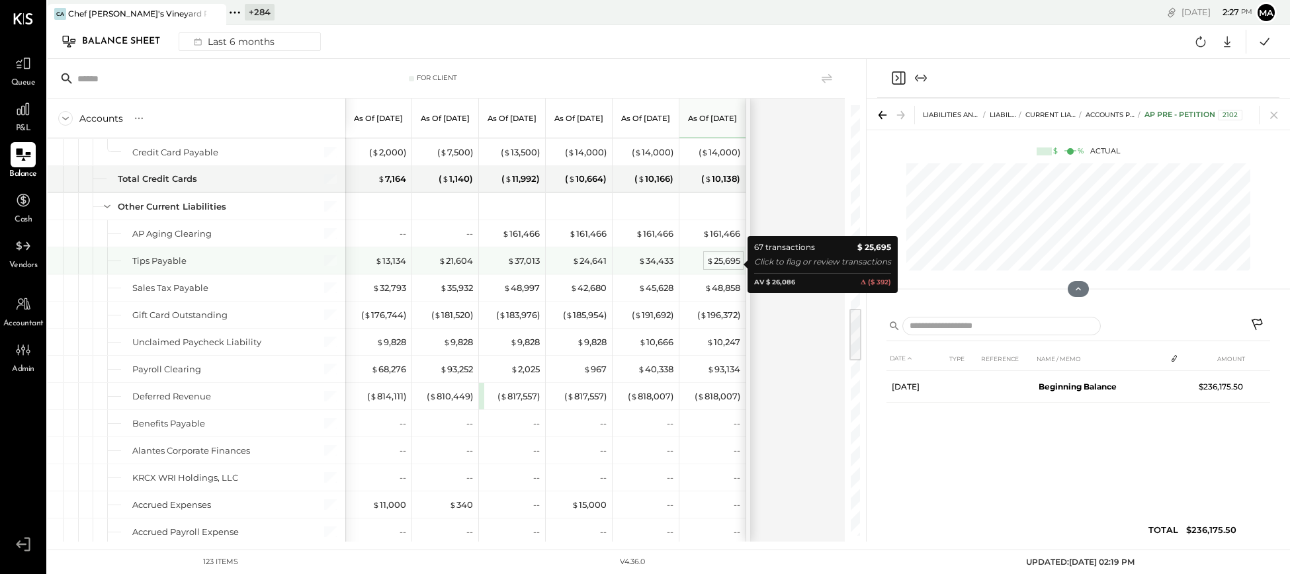
scroll to position [1598, 0]
click at [726, 264] on div "$ 25,695" at bounding box center [724, 261] width 34 height 13
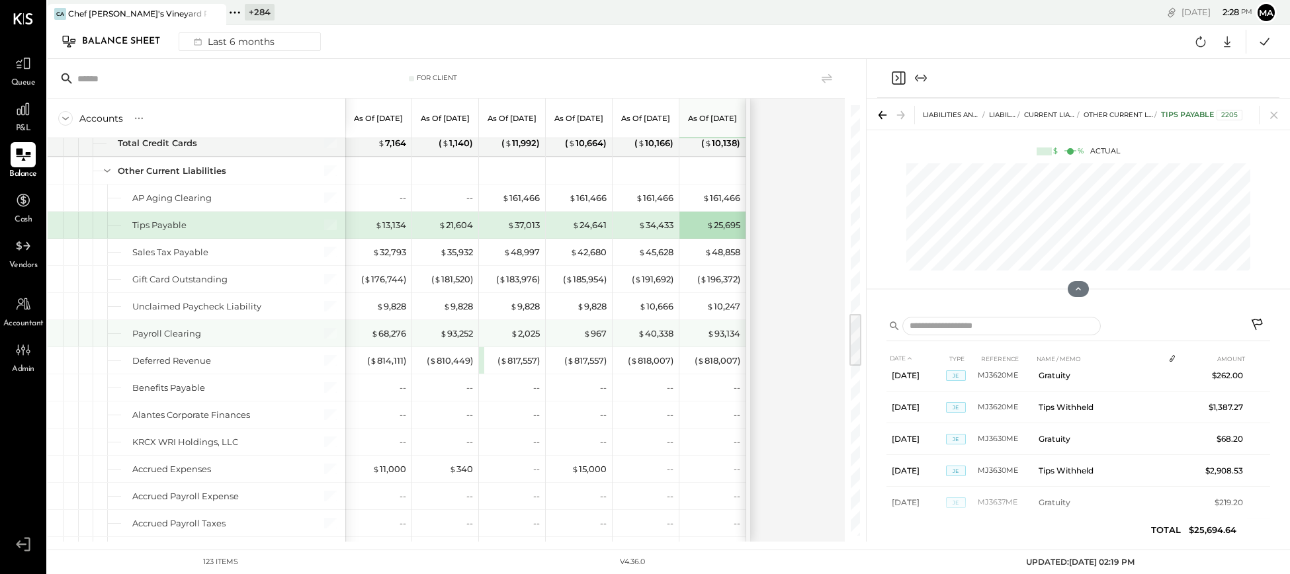
scroll to position [1641, 0]
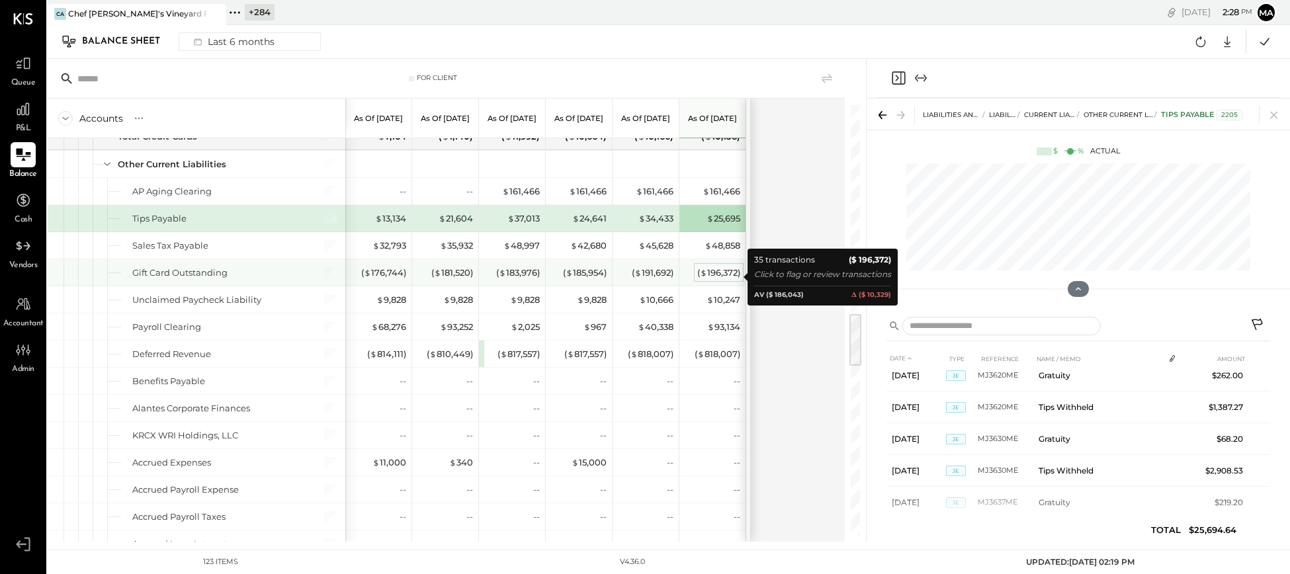
click at [717, 276] on div "( $ 196,372 )" at bounding box center [718, 273] width 43 height 13
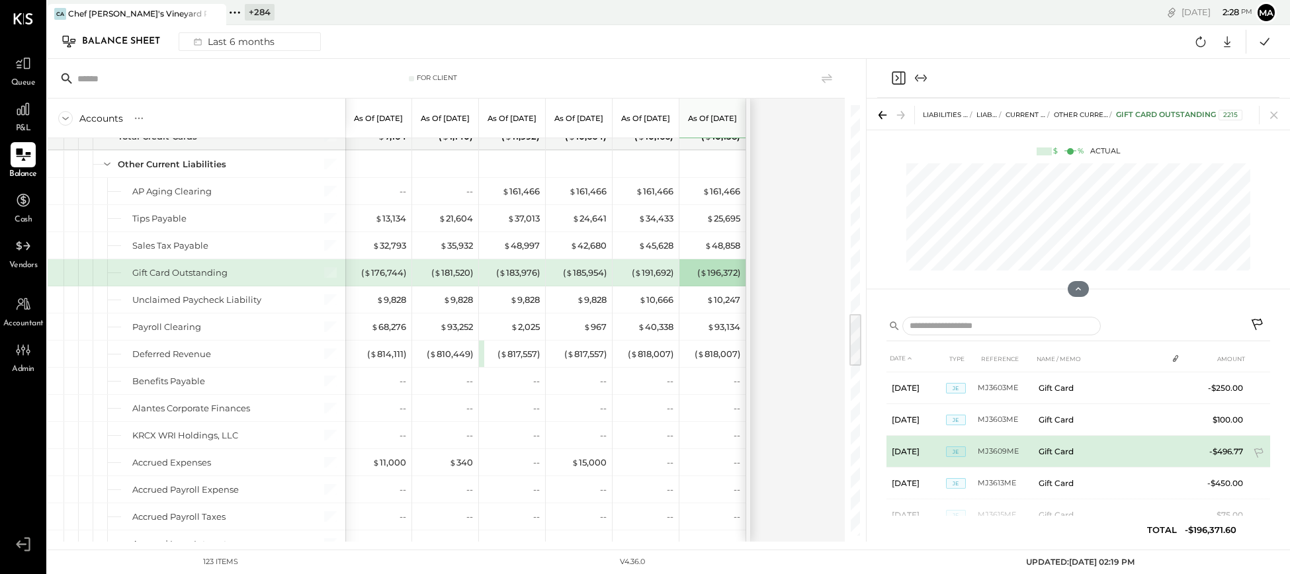
scroll to position [0, 0]
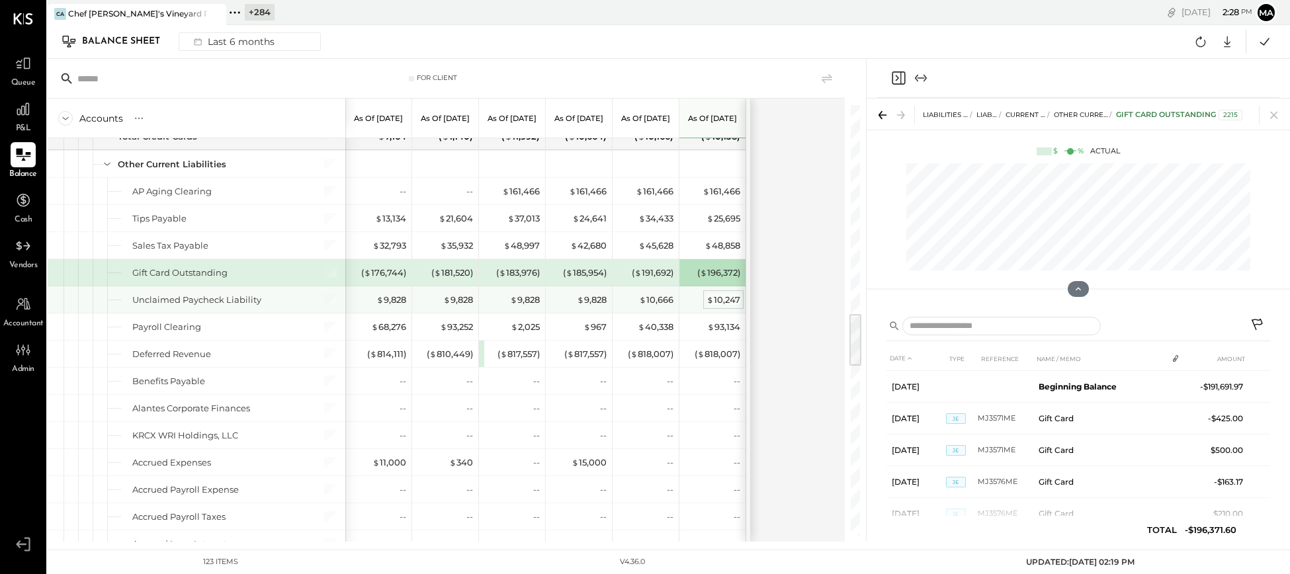
click at [725, 303] on div "$ 10,247" at bounding box center [724, 300] width 34 height 13
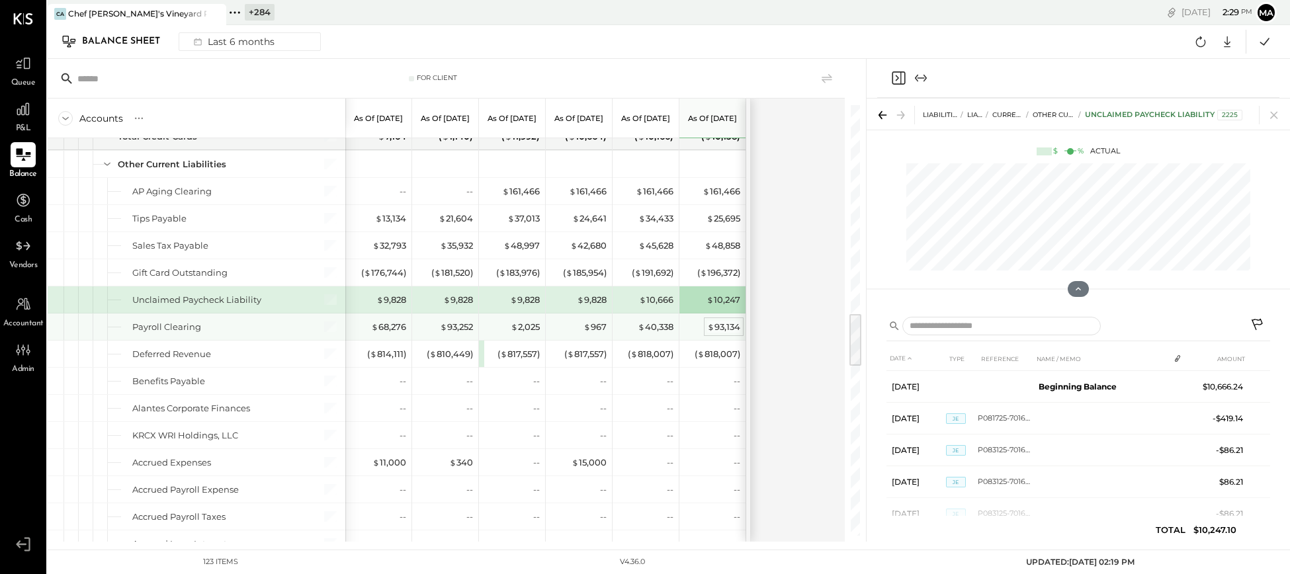
click at [724, 330] on div "$ 93,134" at bounding box center [723, 327] width 33 height 13
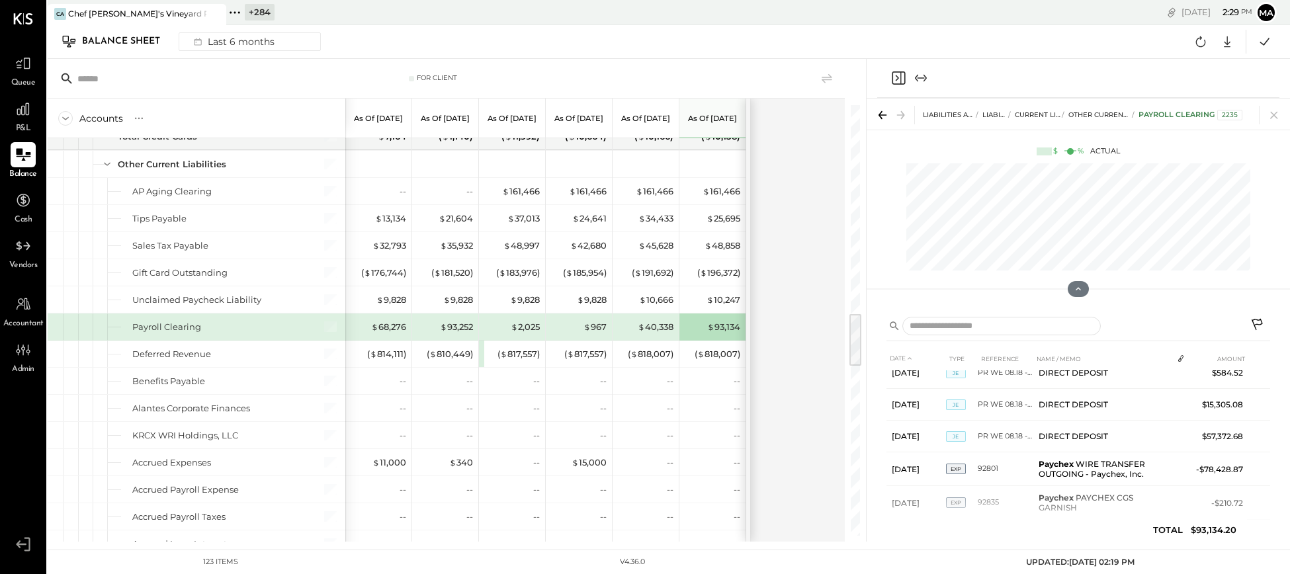
scroll to position [1117, 0]
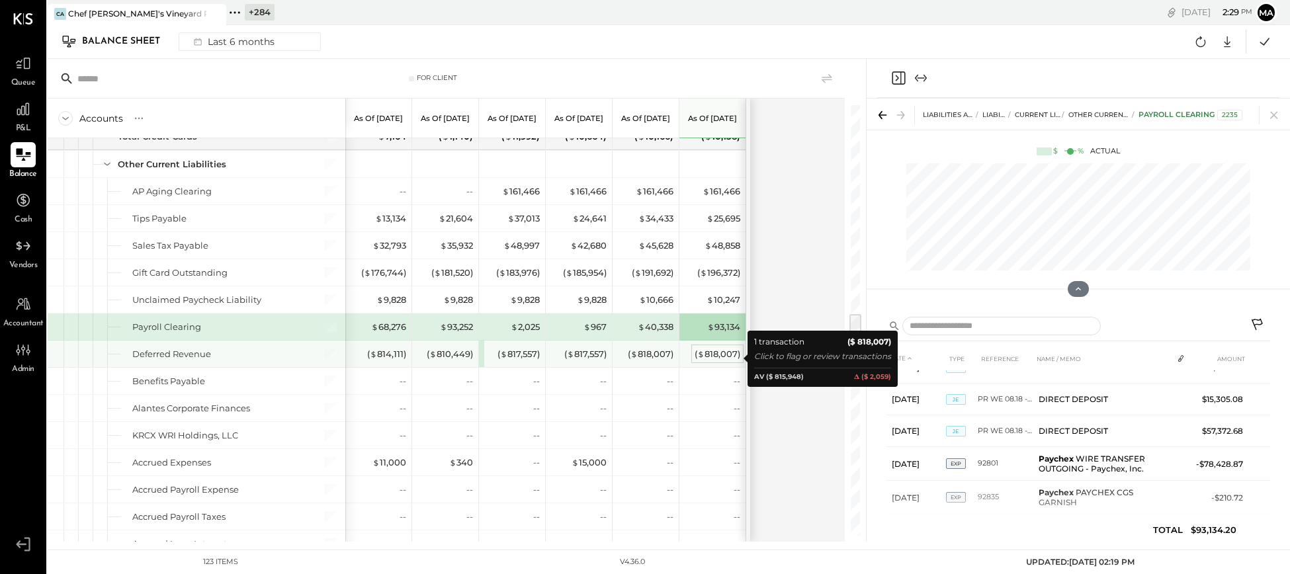
click at [715, 359] on div "( $ 818,007 )" at bounding box center [718, 354] width 46 height 13
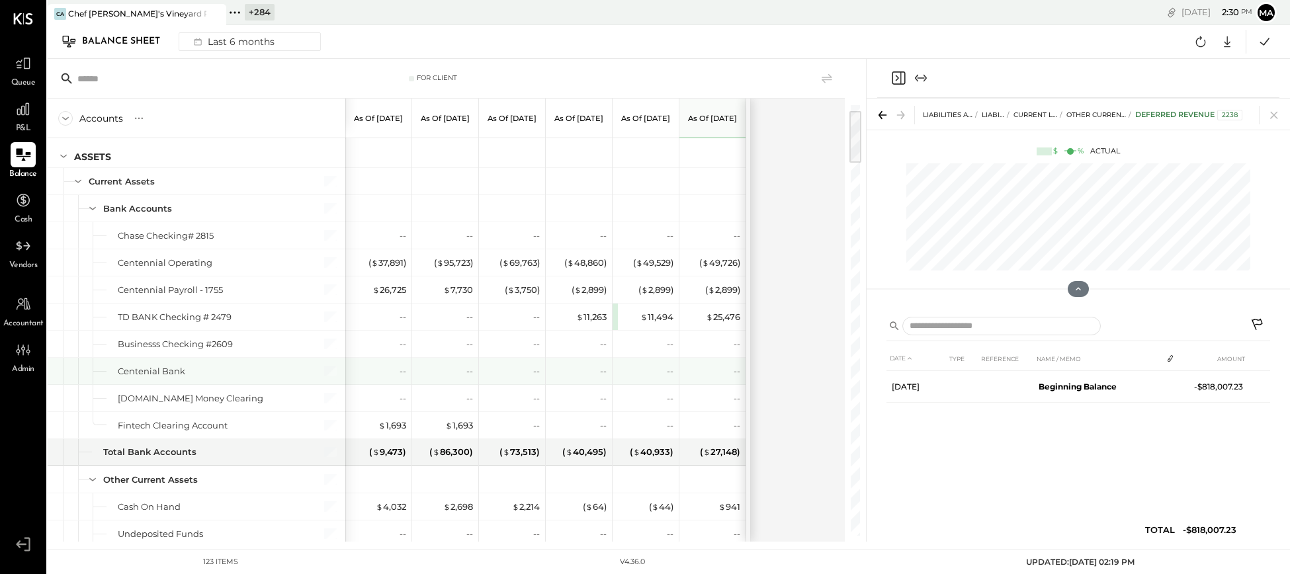
scroll to position [0, 0]
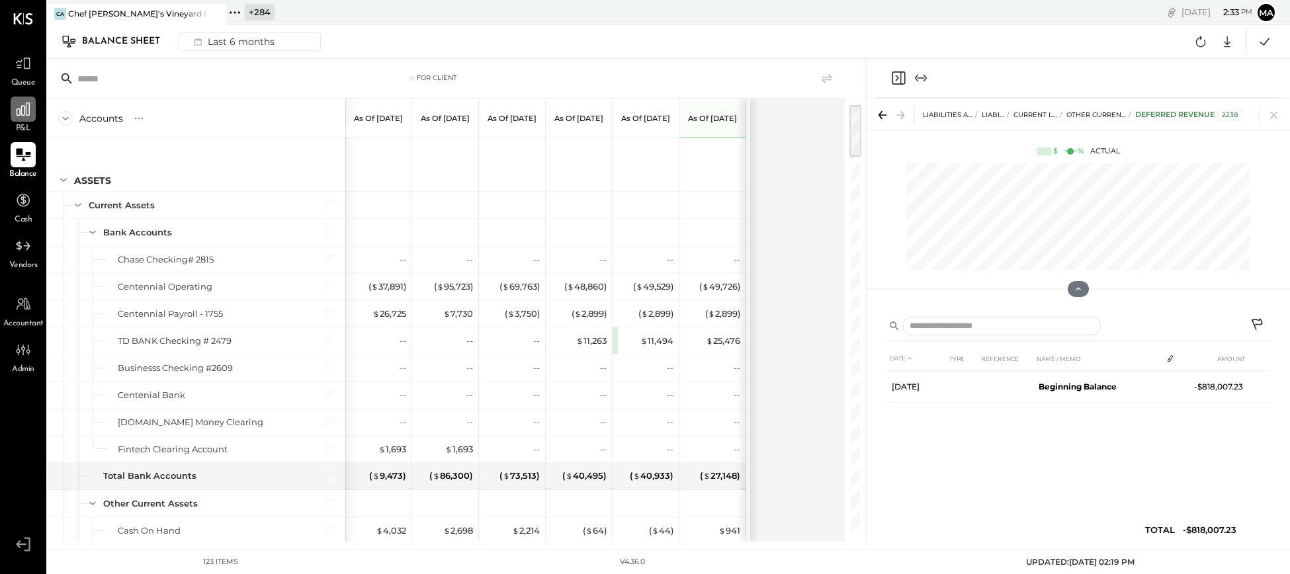
click at [25, 120] on div at bounding box center [23, 109] width 25 height 25
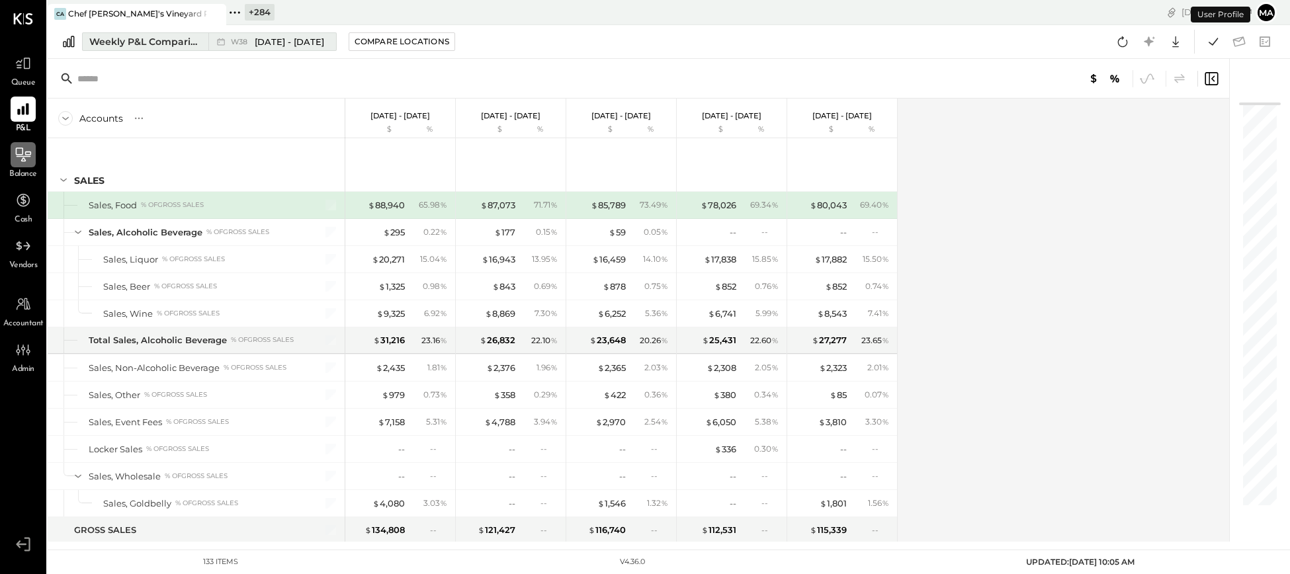
click at [244, 39] on span "W38" at bounding box center [241, 41] width 21 height 7
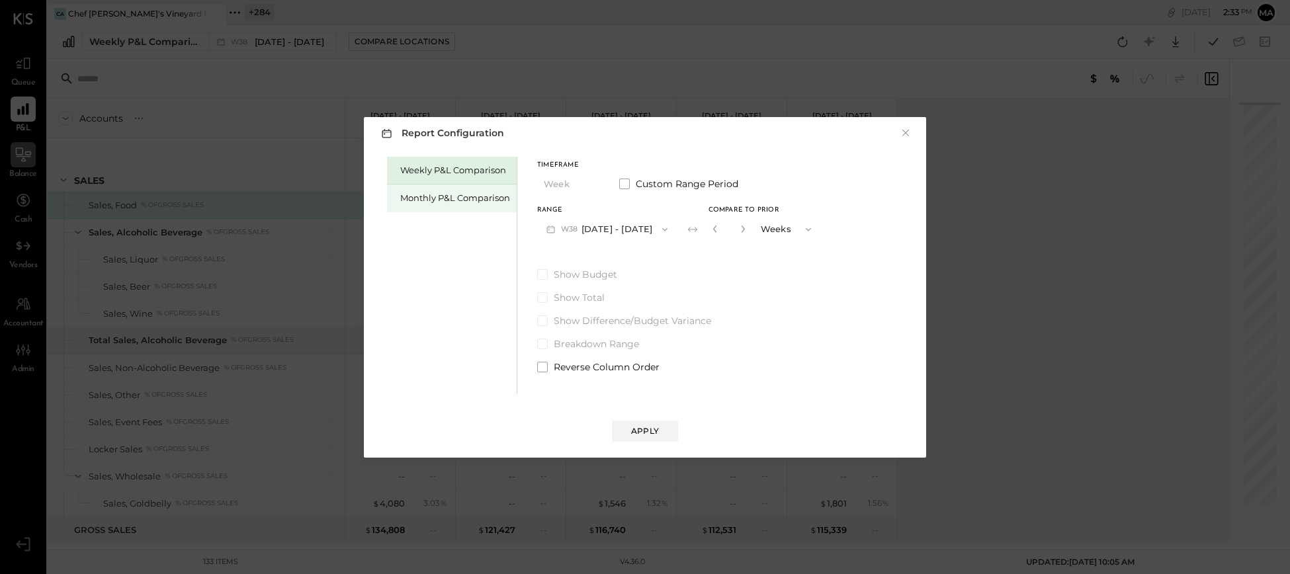
click at [457, 190] on div "Monthly P&L Comparison" at bounding box center [452, 199] width 130 height 28
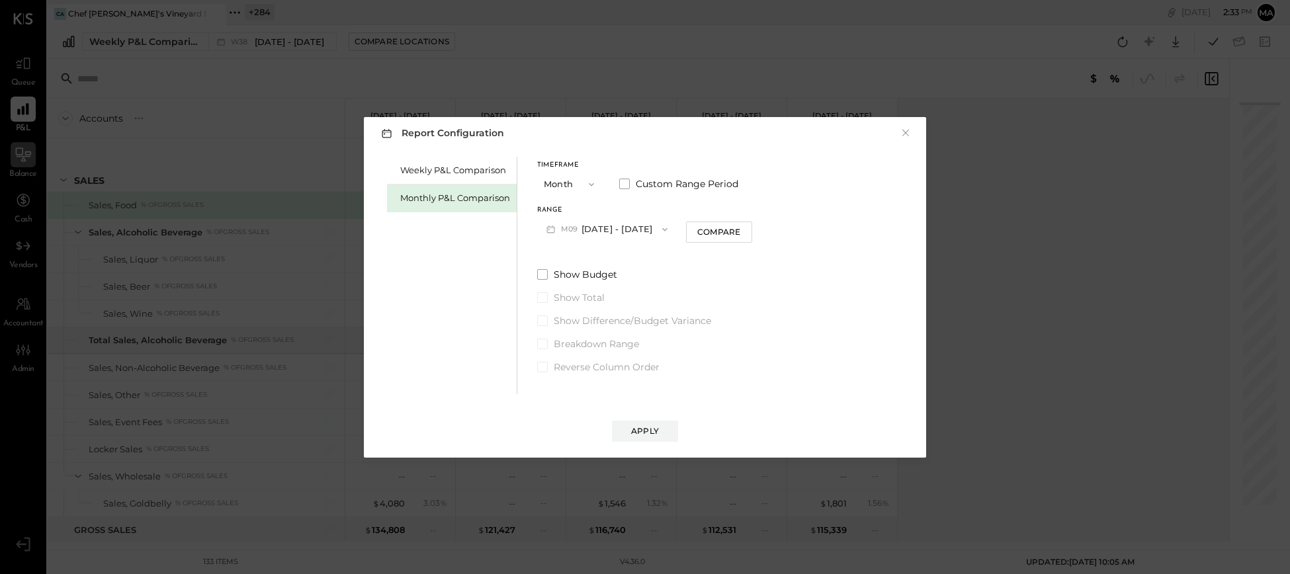
click at [653, 229] on span "button" at bounding box center [661, 229] width 17 height 11
click at [634, 265] on div "M08 [DATE] - [DATE]" at bounding box center [613, 259] width 151 height 28
click at [646, 433] on div "Apply" at bounding box center [645, 430] width 28 height 11
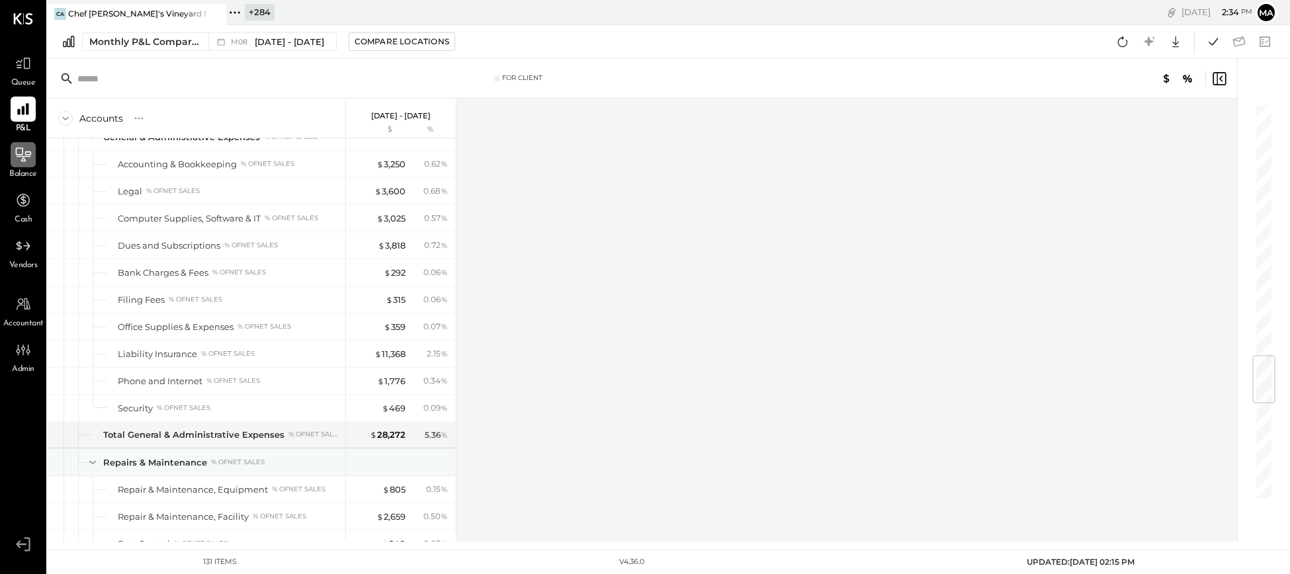
scroll to position [2069, 0]
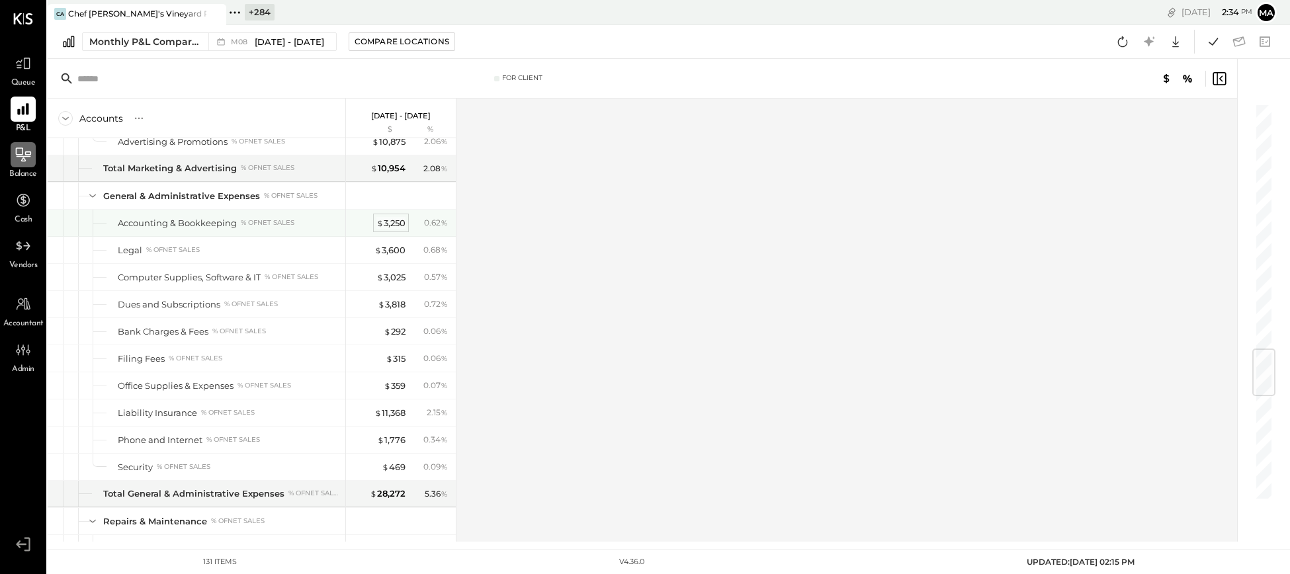
click at [392, 230] on div "$ 3,250" at bounding box center [390, 223] width 29 height 13
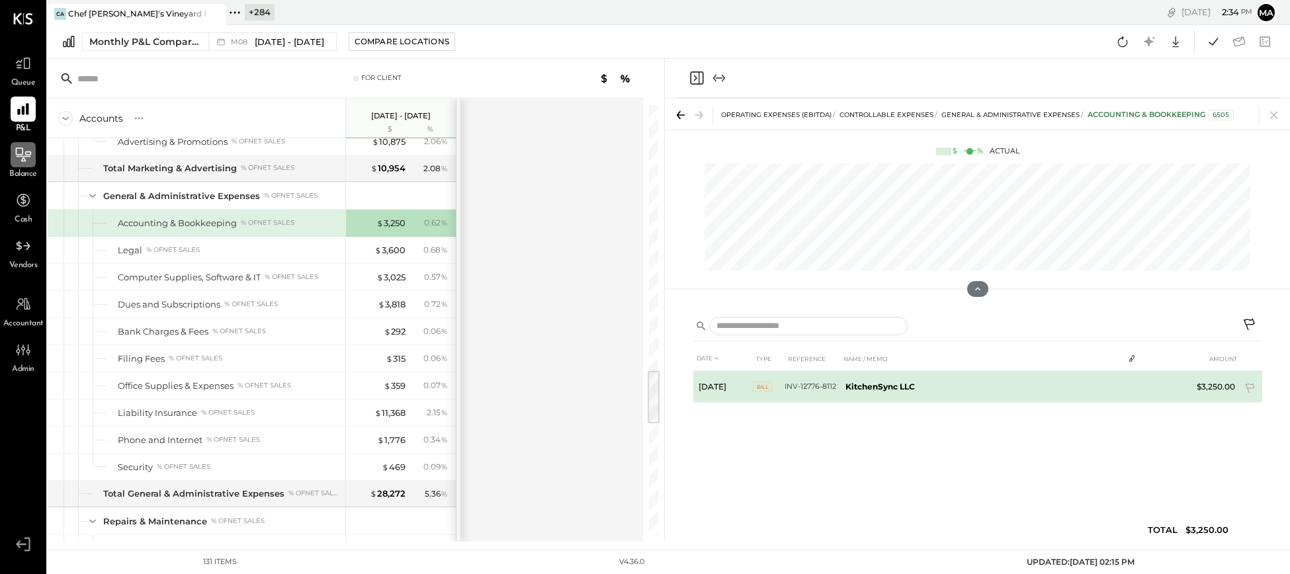
click at [887, 386] on b "KitchenSync LLC" at bounding box center [880, 387] width 69 height 10
click at [1133, 386] on span "3" at bounding box center [1135, 385] width 4 height 9
